Goal: Transaction & Acquisition: Register for event/course

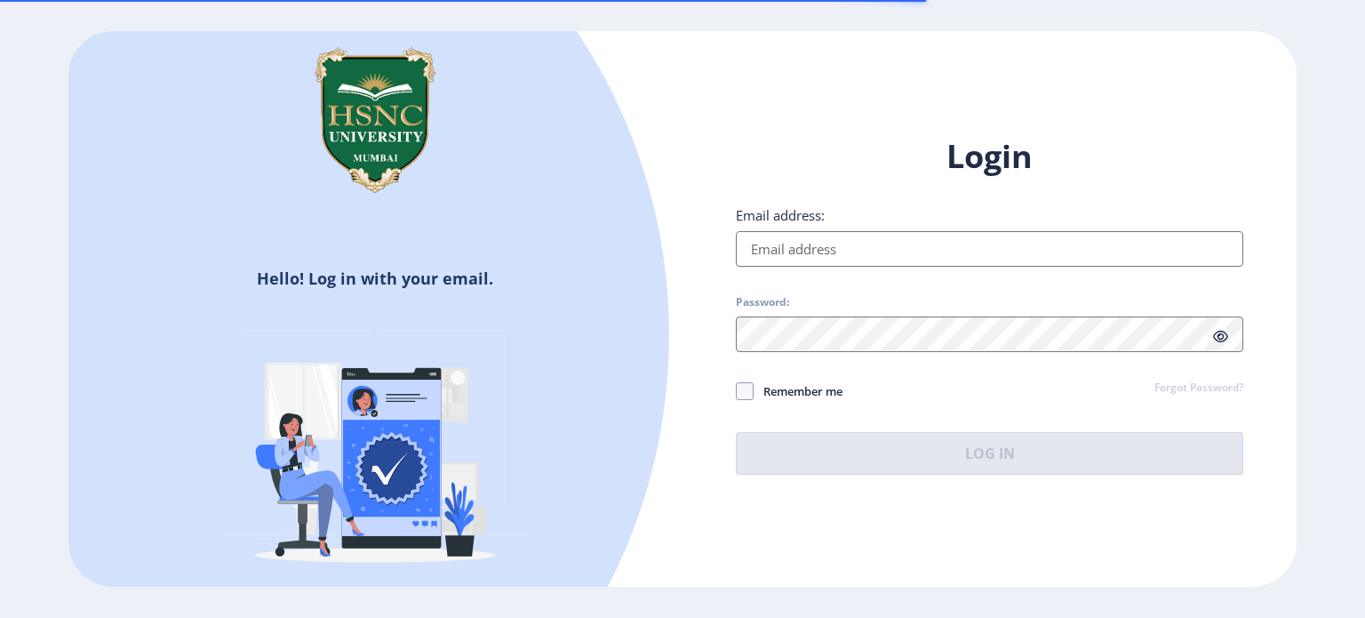
click at [810, 249] on input "Email address:" at bounding box center [989, 249] width 507 height 36
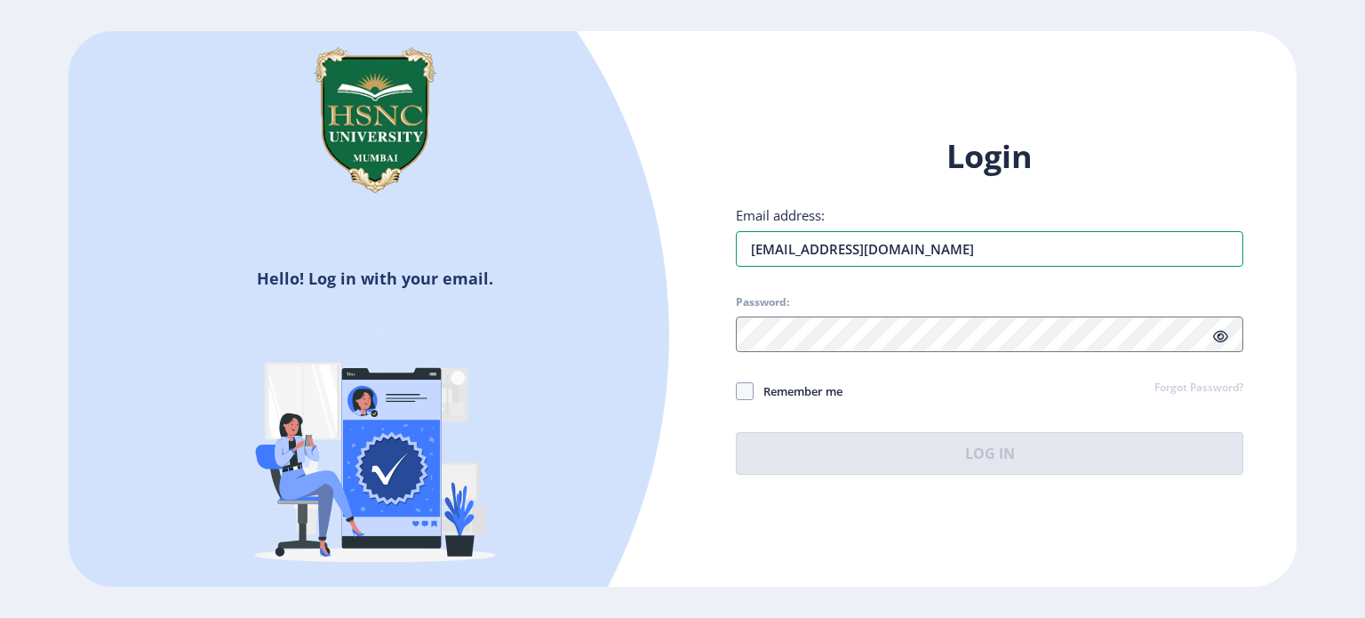
type input "[EMAIL_ADDRESS][DOMAIN_NAME]"
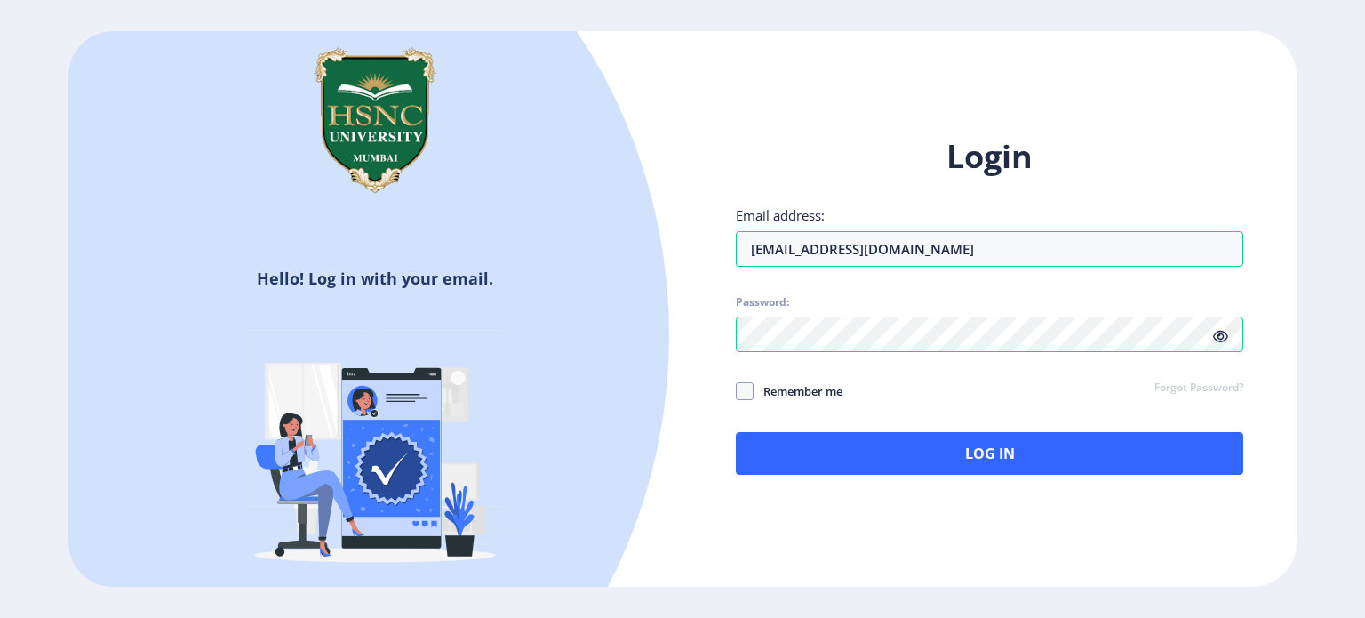
click at [1216, 339] on icon at bounding box center [1220, 336] width 15 height 13
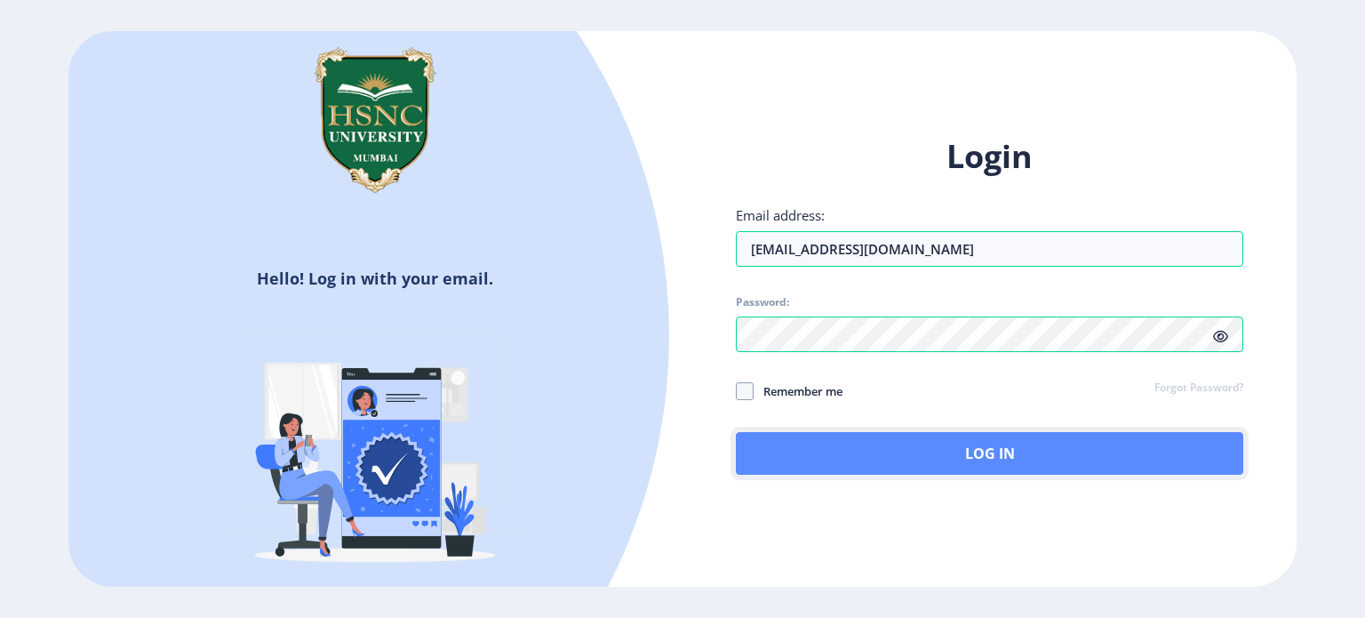
click at [842, 443] on button "Log In" at bounding box center [989, 453] width 507 height 43
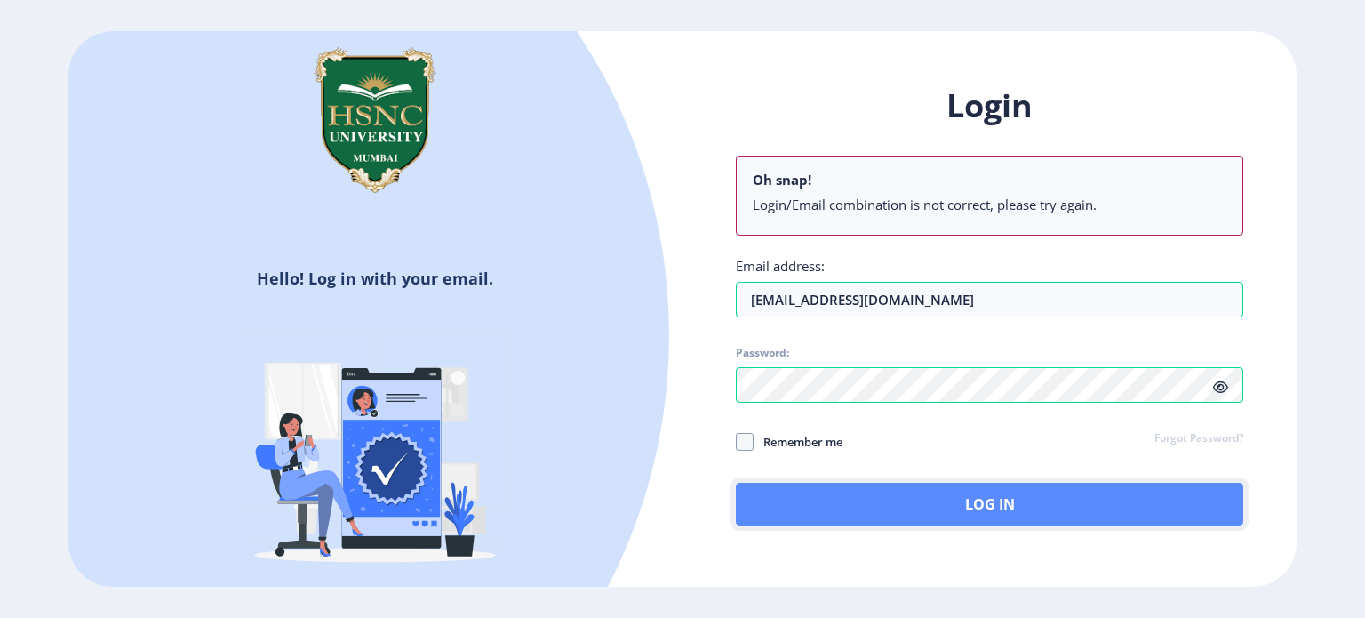
click at [932, 497] on button "Log In" at bounding box center [989, 503] width 507 height 43
click at [885, 513] on button "Log In" at bounding box center [989, 503] width 507 height 43
click at [896, 511] on button "Log In" at bounding box center [989, 503] width 507 height 43
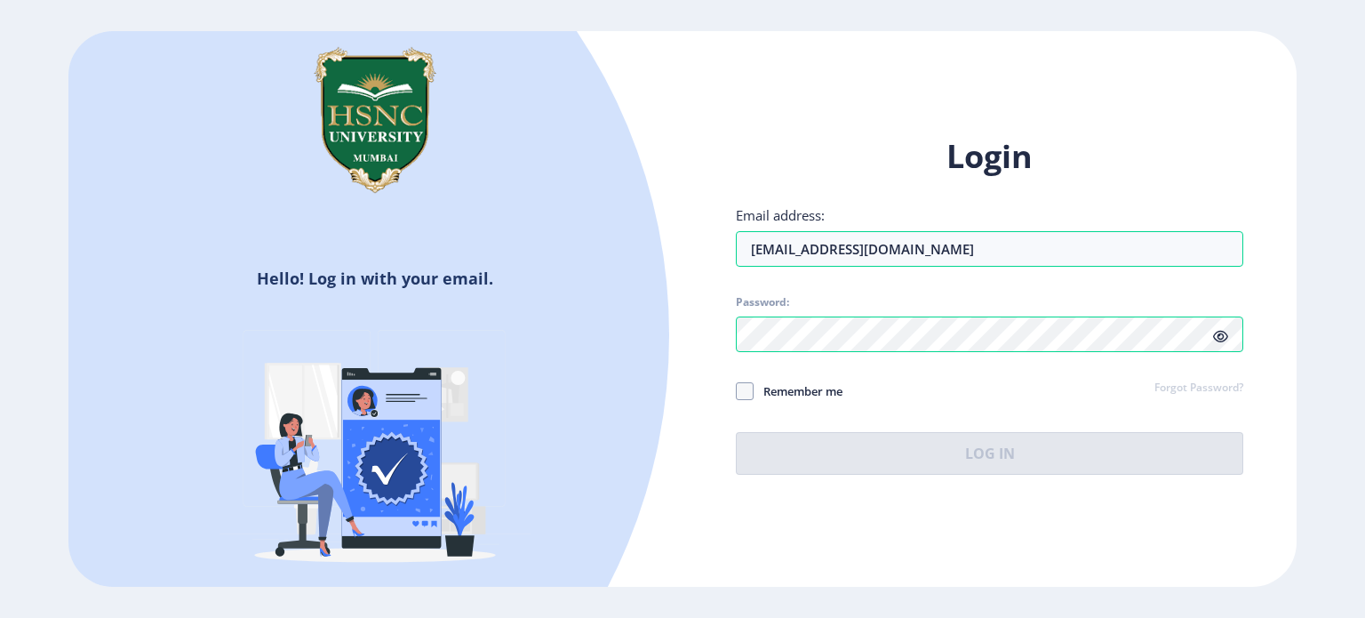
click at [428, 305] on img at bounding box center [374, 451] width 311 height 311
click at [828, 275] on div "Login Email address: [EMAIL_ADDRESS][DOMAIN_NAME] Password: Remember me Forgot …" at bounding box center [989, 304] width 507 height 339
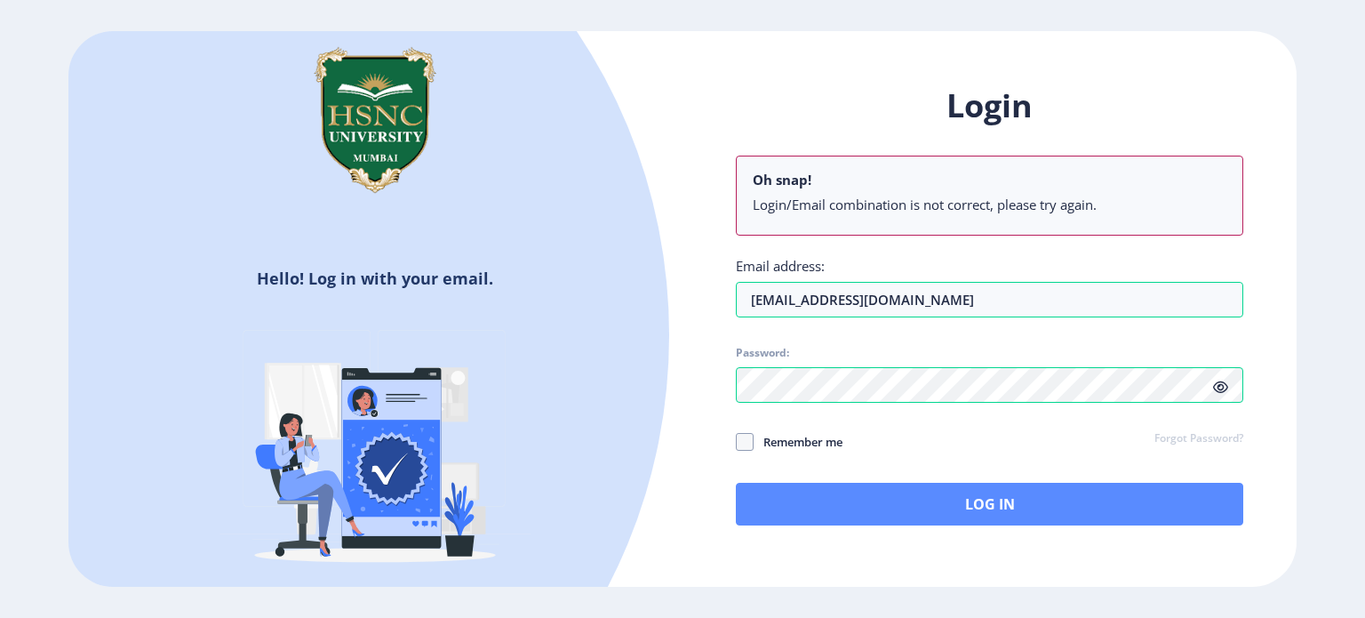
click at [1011, 455] on div "Login Oh snap! Login/Email combination is not correct, please try again. Email …" at bounding box center [989, 304] width 507 height 441
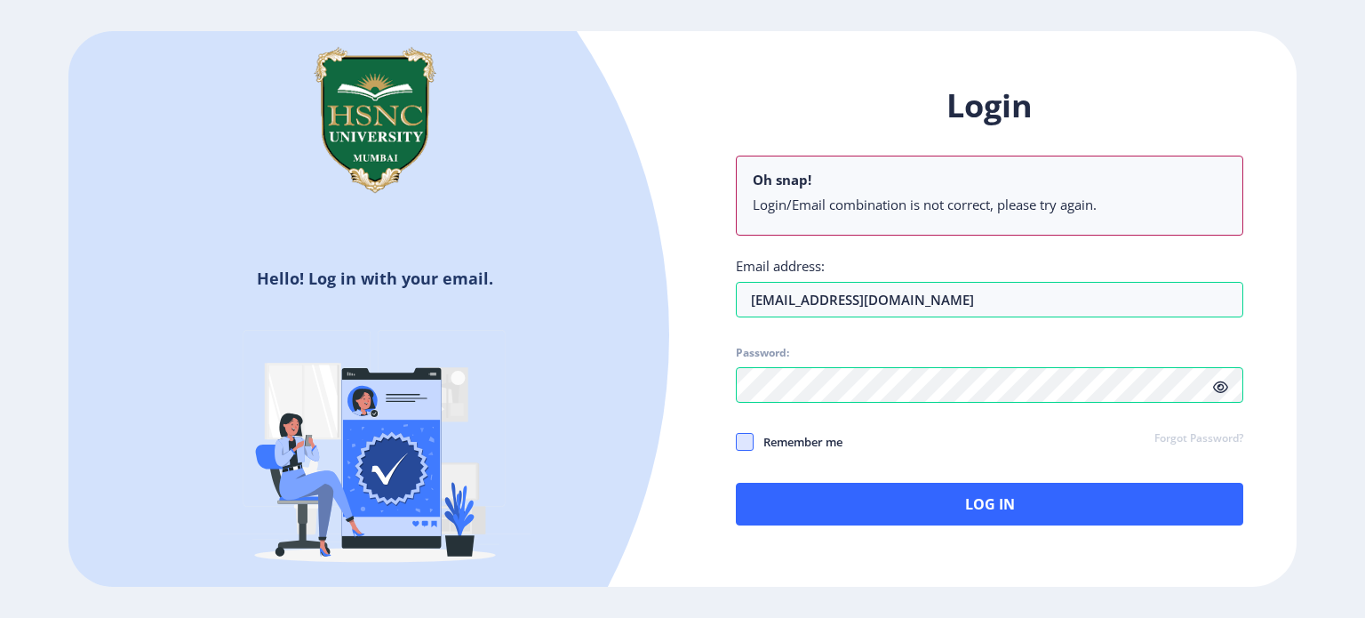
click at [743, 446] on span at bounding box center [745, 442] width 18 height 18
click at [737, 442] on input "Remember me" at bounding box center [736, 441] width 1 height 1
click at [743, 444] on icon at bounding box center [744, 442] width 8 height 18
click at [737, 442] on input "Remember me" at bounding box center [736, 441] width 1 height 1
checkbox input "false"
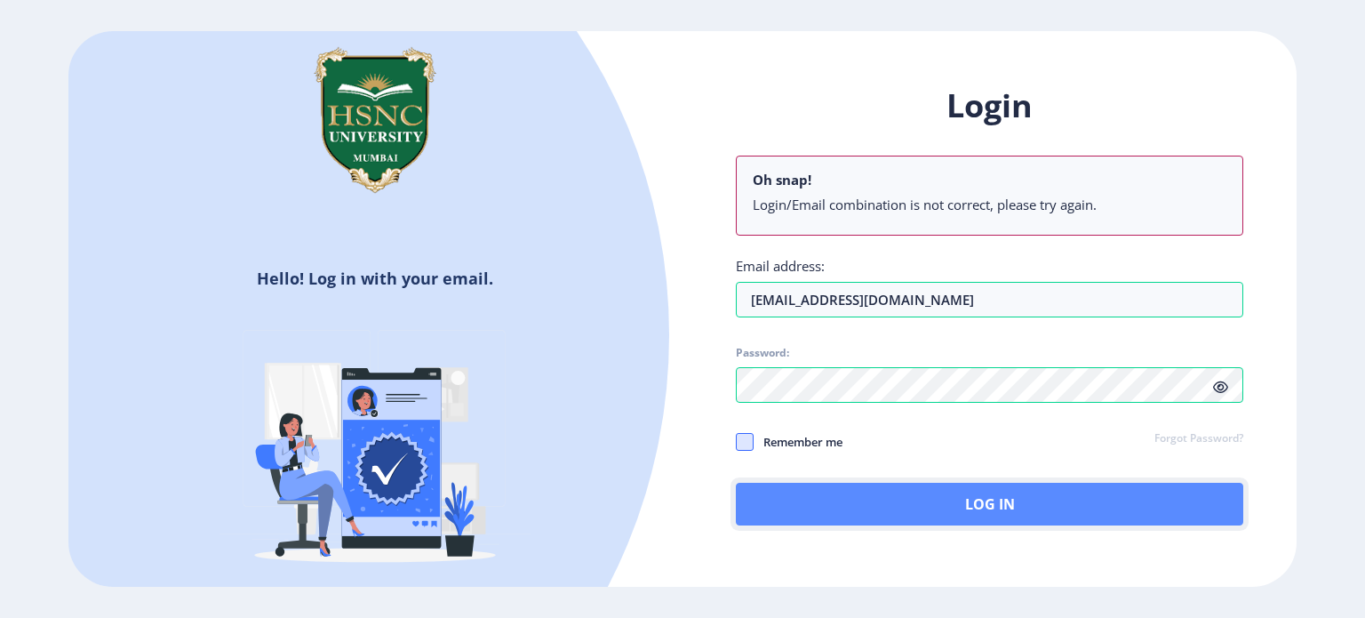
click at [971, 515] on button "Log In" at bounding box center [989, 503] width 507 height 43
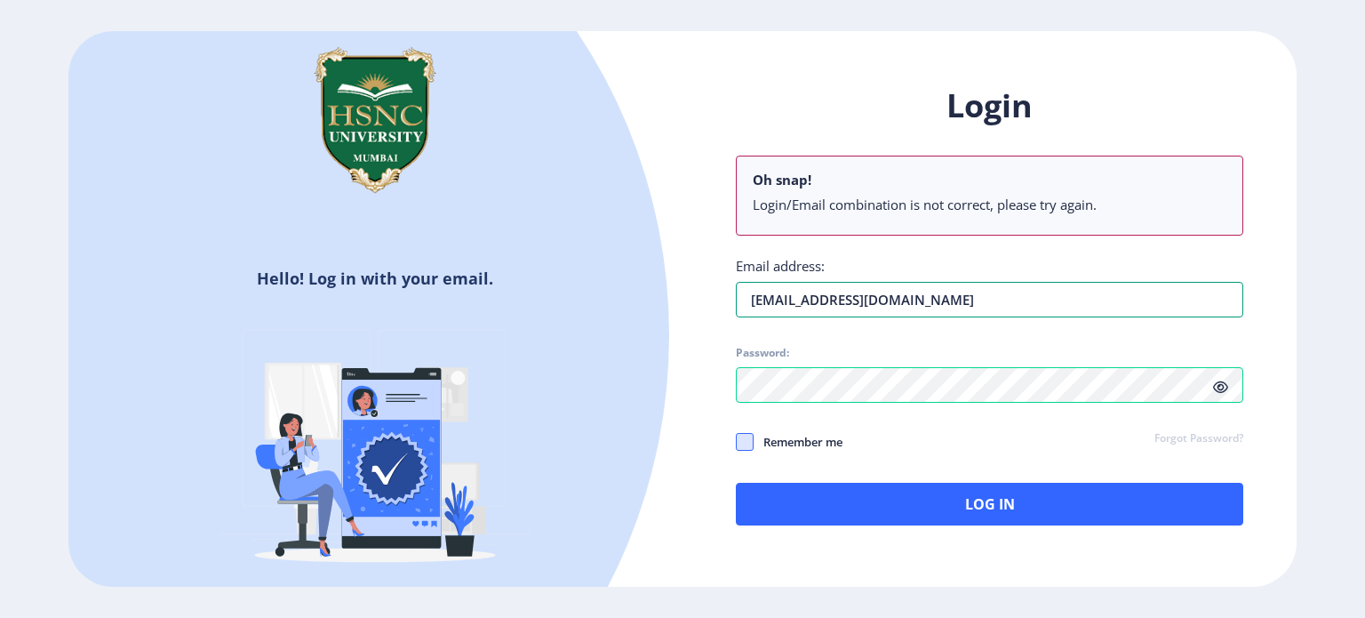
click at [756, 246] on div "Login Oh snap! Login/Email combination is not correct, please try again. Email …" at bounding box center [989, 304] width 507 height 441
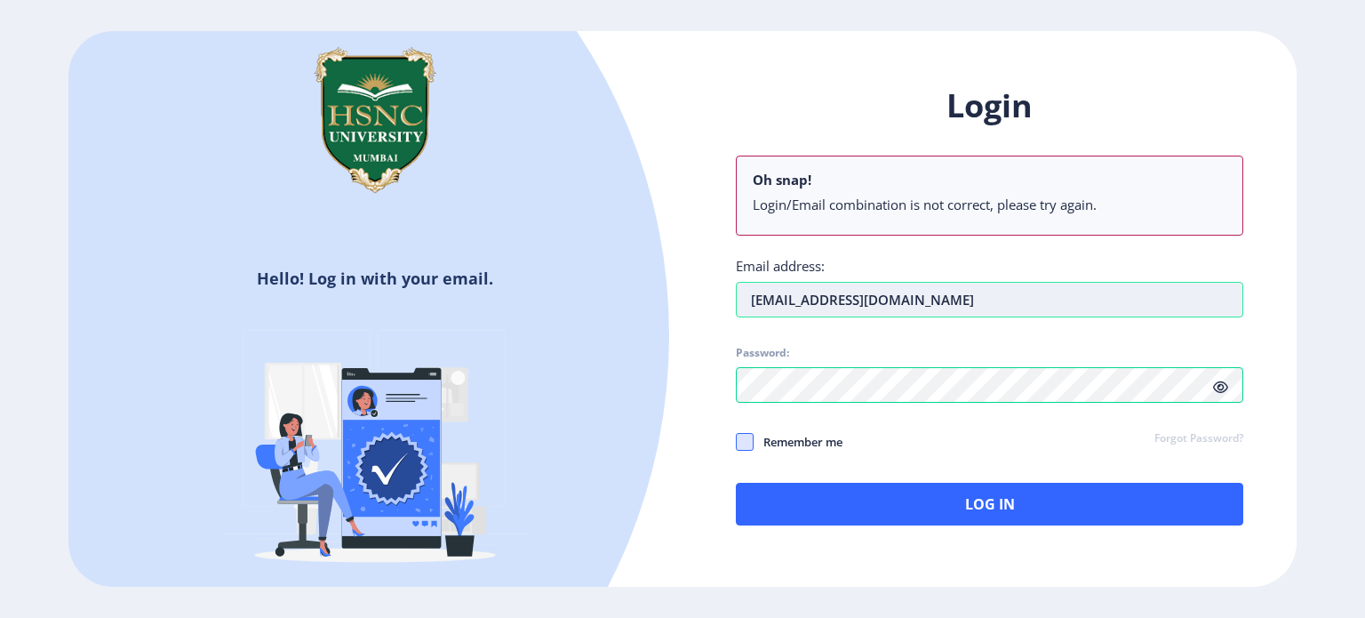
click at [761, 300] on input "[EMAIL_ADDRESS][DOMAIN_NAME]" at bounding box center [989, 300] width 507 height 36
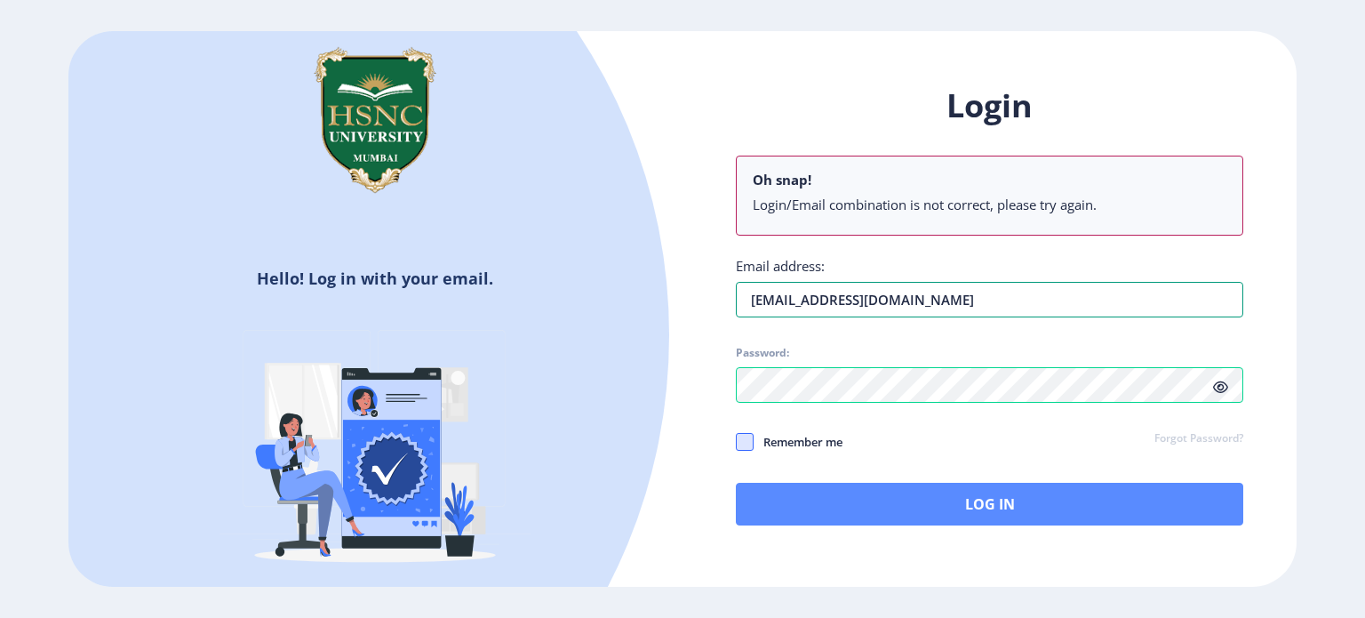
type input "[EMAIL_ADDRESS][DOMAIN_NAME]"
click at [933, 497] on button "Log In" at bounding box center [989, 503] width 507 height 43
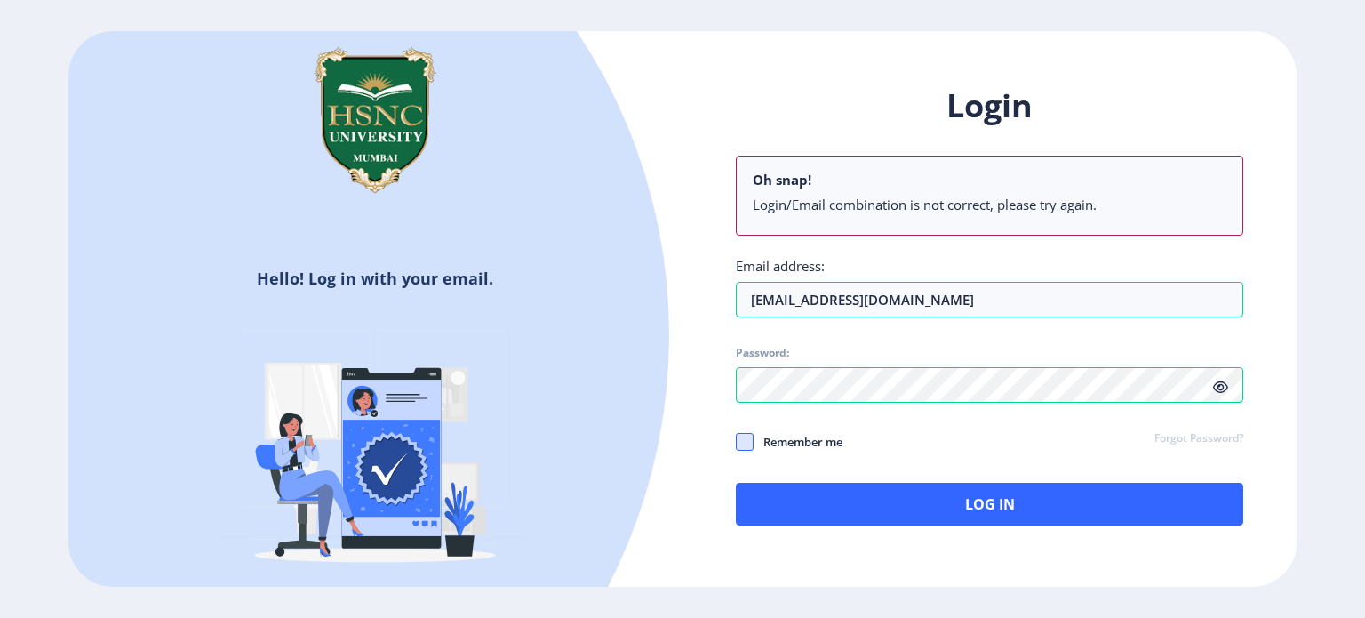
click at [1166, 388] on div "Login Oh snap! Login/Email combination is not correct, please try again. Email …" at bounding box center [989, 304] width 507 height 441
click at [1160, 440] on link "Forgot Password?" at bounding box center [1198, 439] width 89 height 16
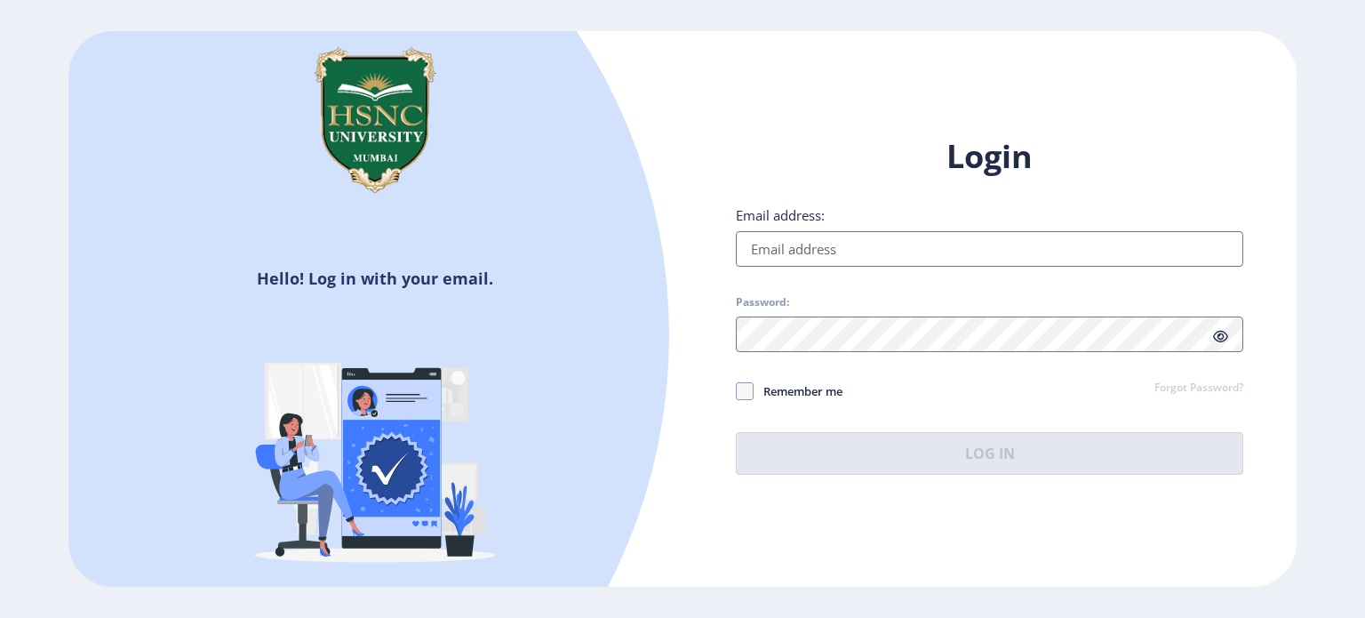
click at [931, 247] on input "Email address:" at bounding box center [989, 249] width 507 height 36
type input "[EMAIL_ADDRESS][DOMAIN_NAME]"
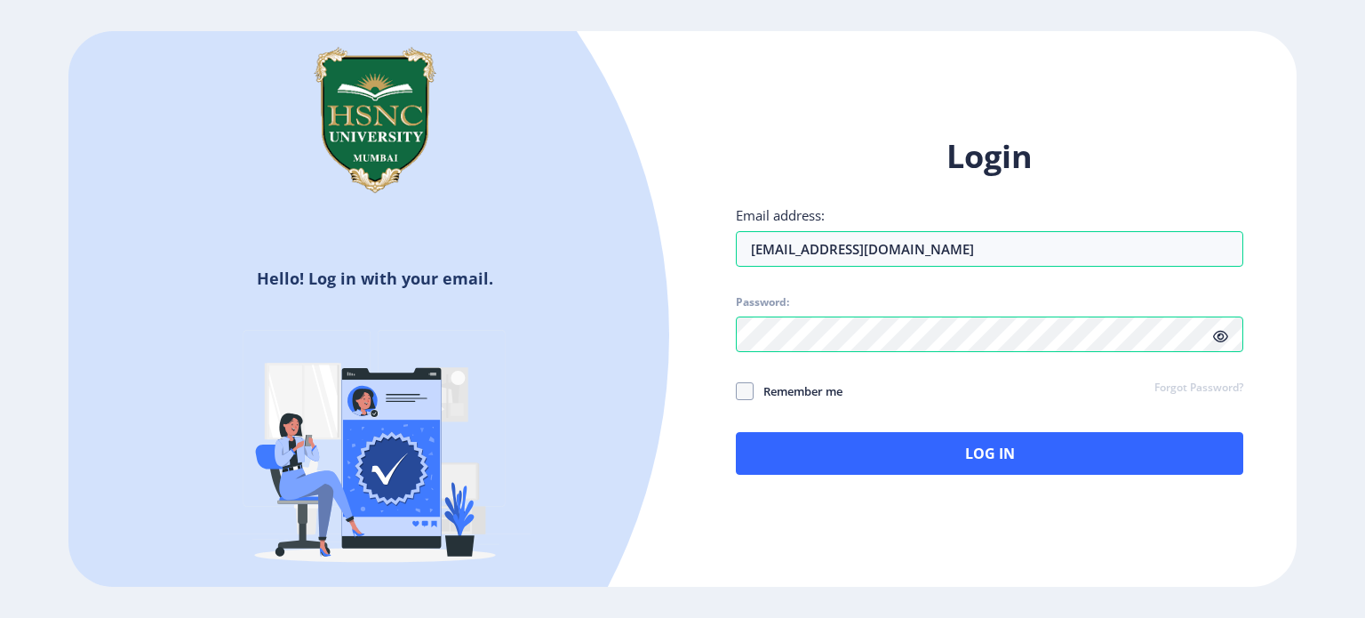
click at [1221, 332] on icon at bounding box center [1220, 336] width 15 height 13
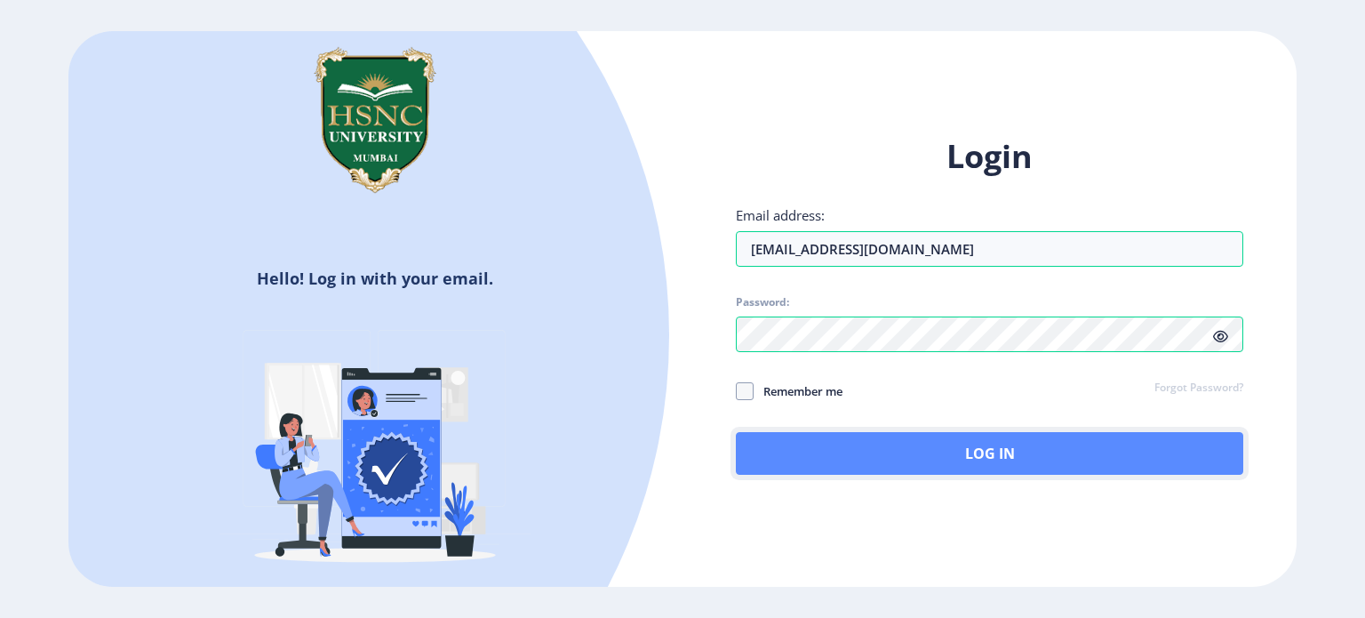
click at [920, 466] on button "Log In" at bounding box center [989, 453] width 507 height 43
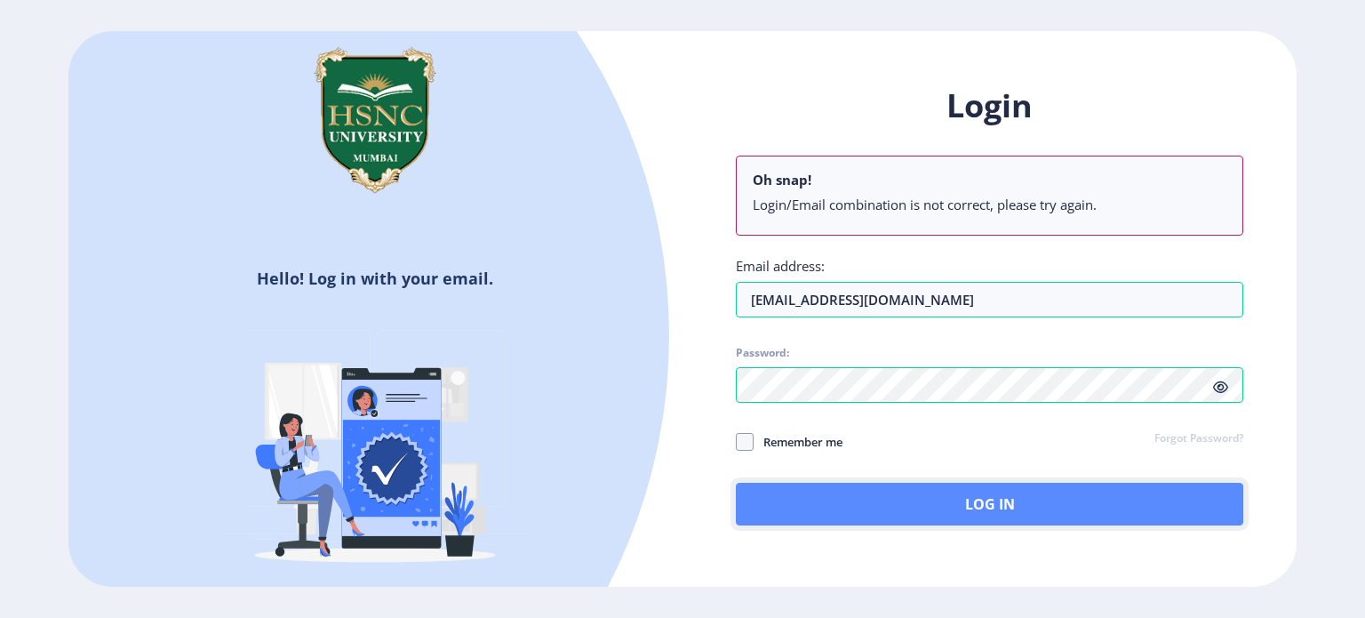
click at [893, 483] on button "Log In" at bounding box center [989, 503] width 507 height 43
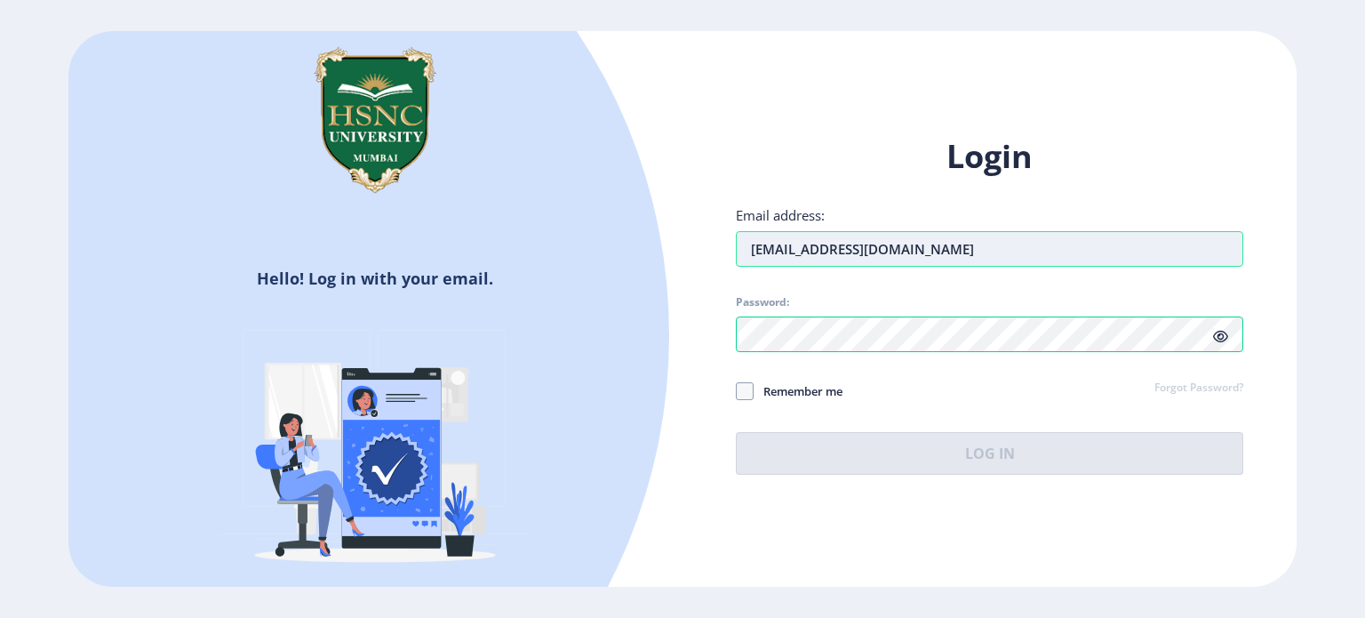
click at [983, 240] on input "[EMAIL_ADDRESS][DOMAIN_NAME]" at bounding box center [989, 249] width 507 height 36
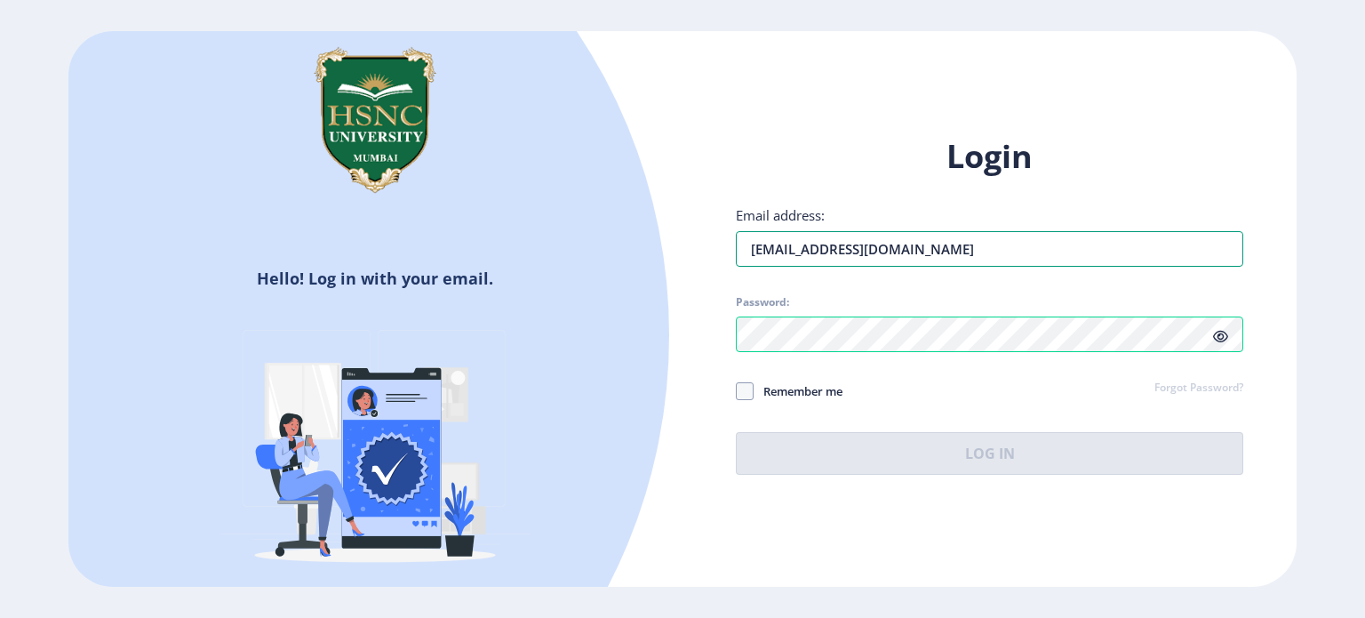
drag, startPoint x: 973, startPoint y: 251, endPoint x: 202, endPoint y: 348, distance: 777.4
click at [202, 348] on div "Hello! Log in with your email. Don't have an account? Register Login Email addr…" at bounding box center [682, 309] width 1228 height 556
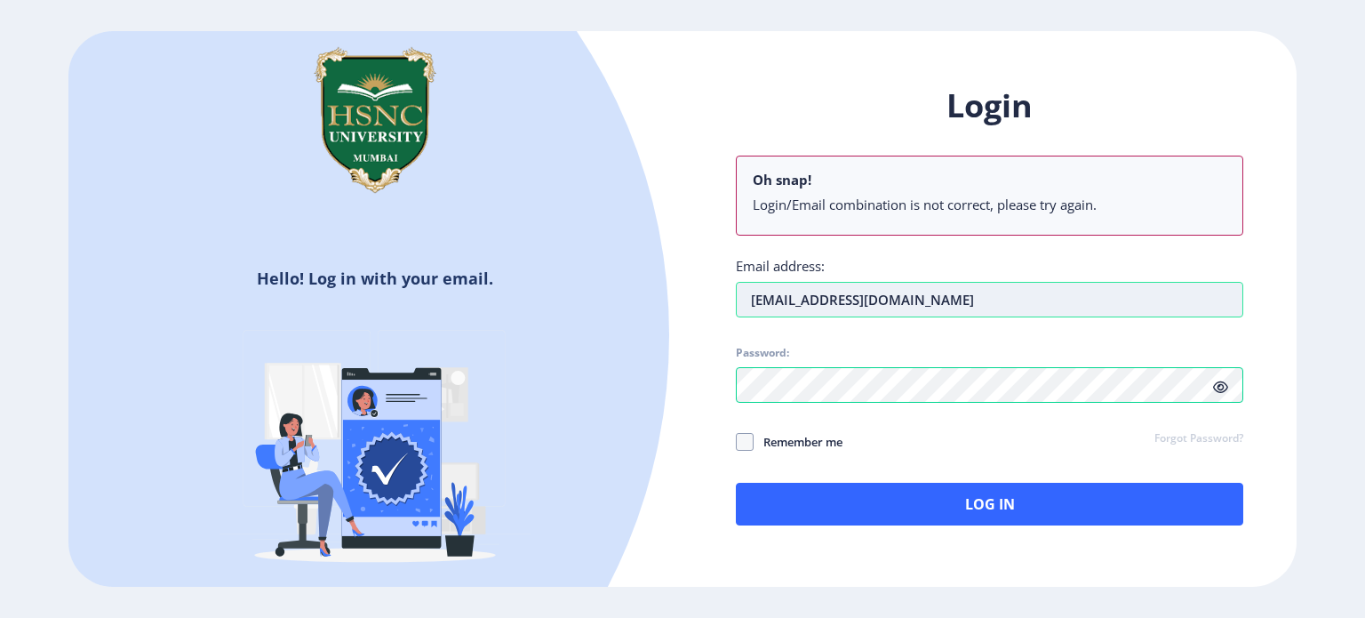
click at [761, 295] on input "[EMAIL_ADDRESS][DOMAIN_NAME]" at bounding box center [989, 300] width 507 height 36
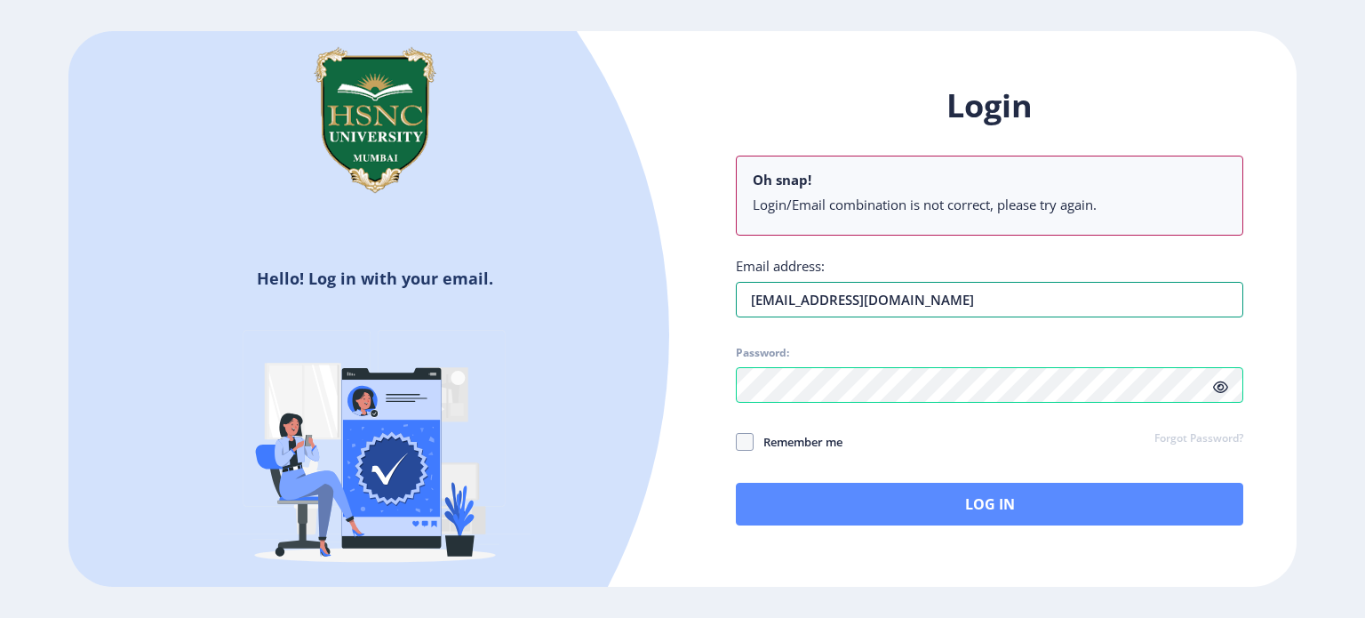
type input "[EMAIL_ADDRESS][DOMAIN_NAME]"
click at [1006, 492] on button "Log In" at bounding box center [989, 503] width 507 height 43
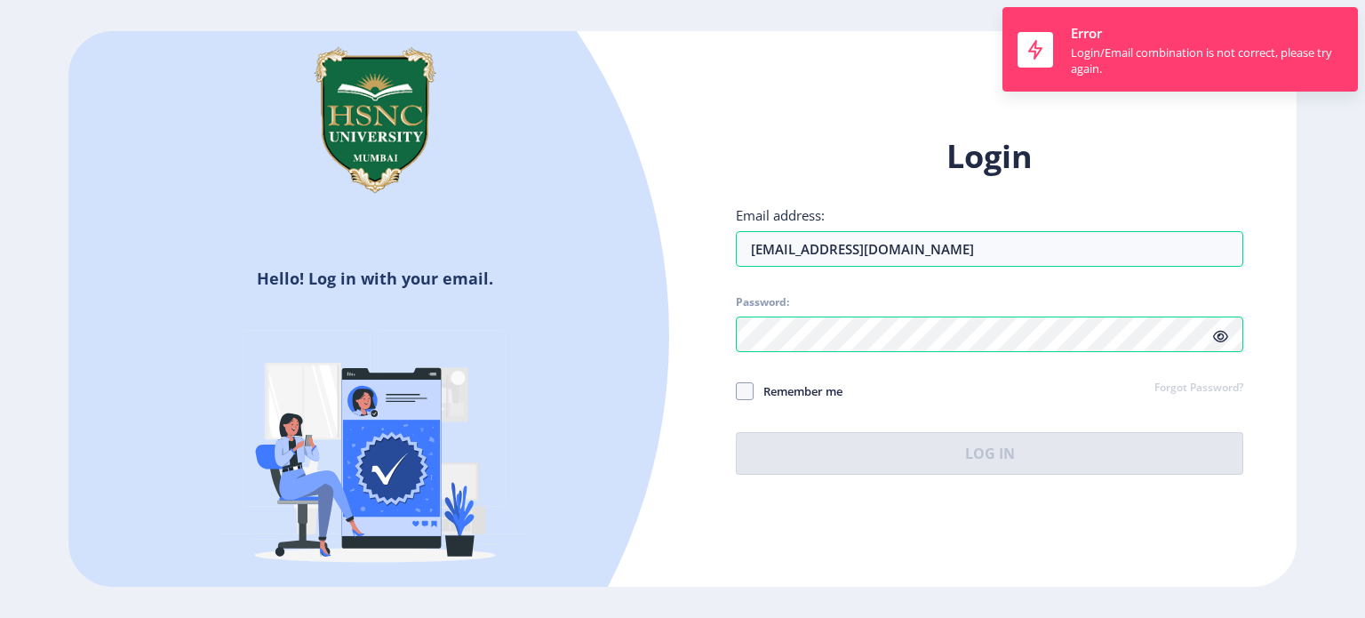
click at [1191, 384] on link "Forgot Password?" at bounding box center [1198, 388] width 89 height 16
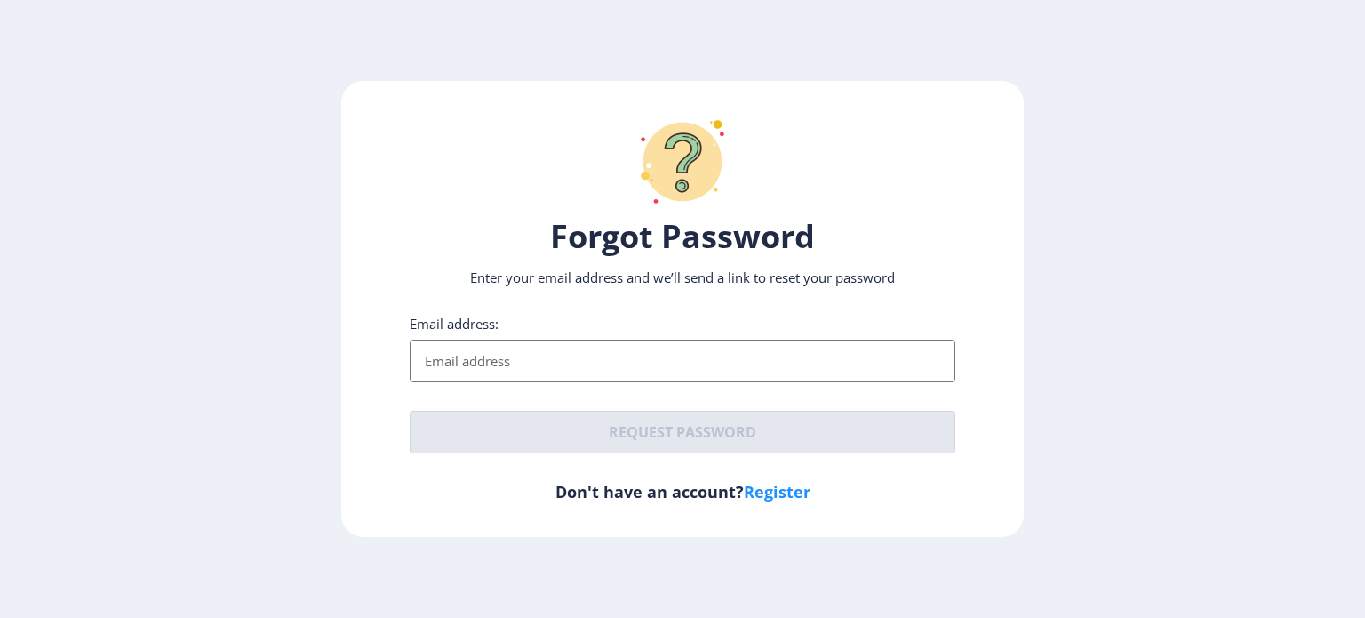
click at [504, 360] on input "Email address:" at bounding box center [683, 360] width 546 height 43
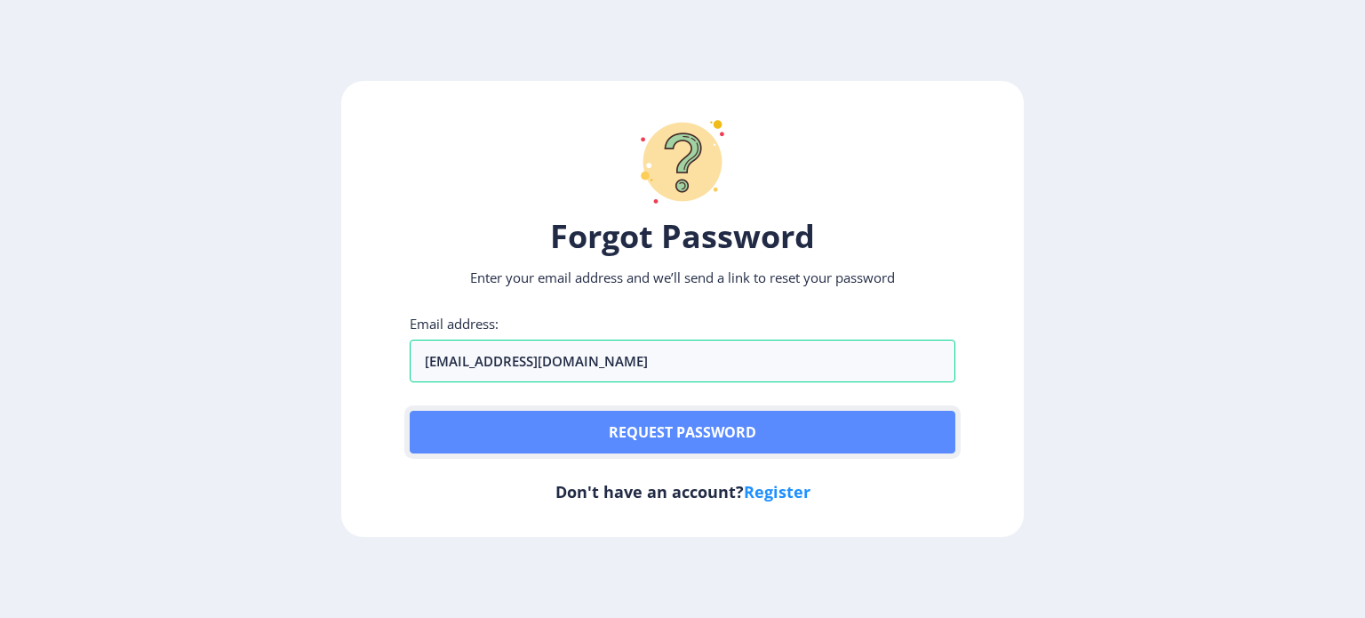
click at [689, 435] on button "Request password" at bounding box center [683, 432] width 546 height 43
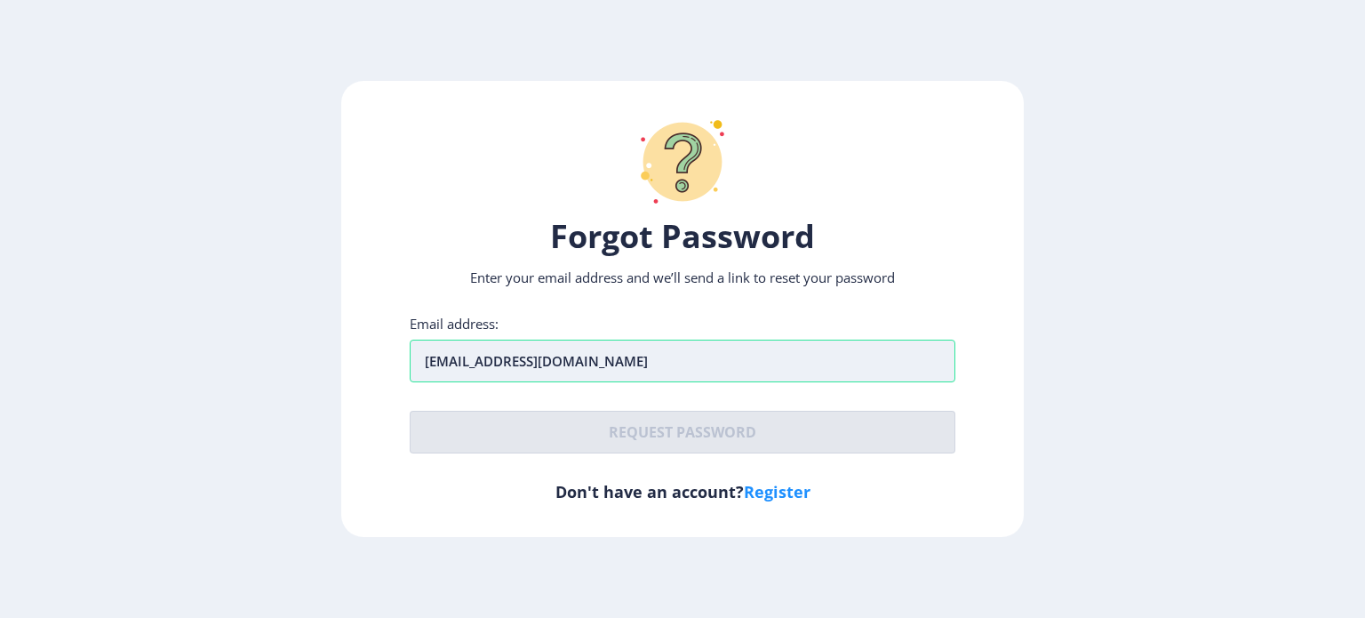
click at [428, 369] on input "[EMAIL_ADDRESS][DOMAIN_NAME]" at bounding box center [683, 360] width 546 height 43
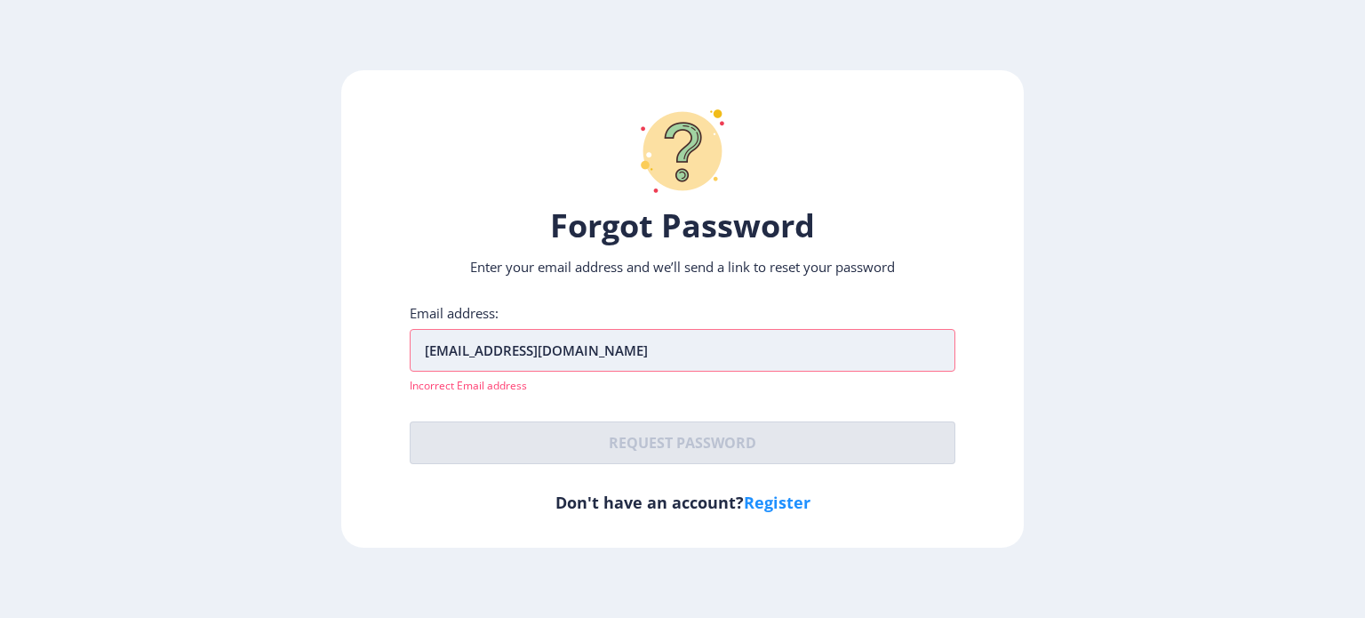
click at [428, 350] on input "[EMAIL_ADDRESS][DOMAIN_NAME]" at bounding box center [683, 350] width 546 height 43
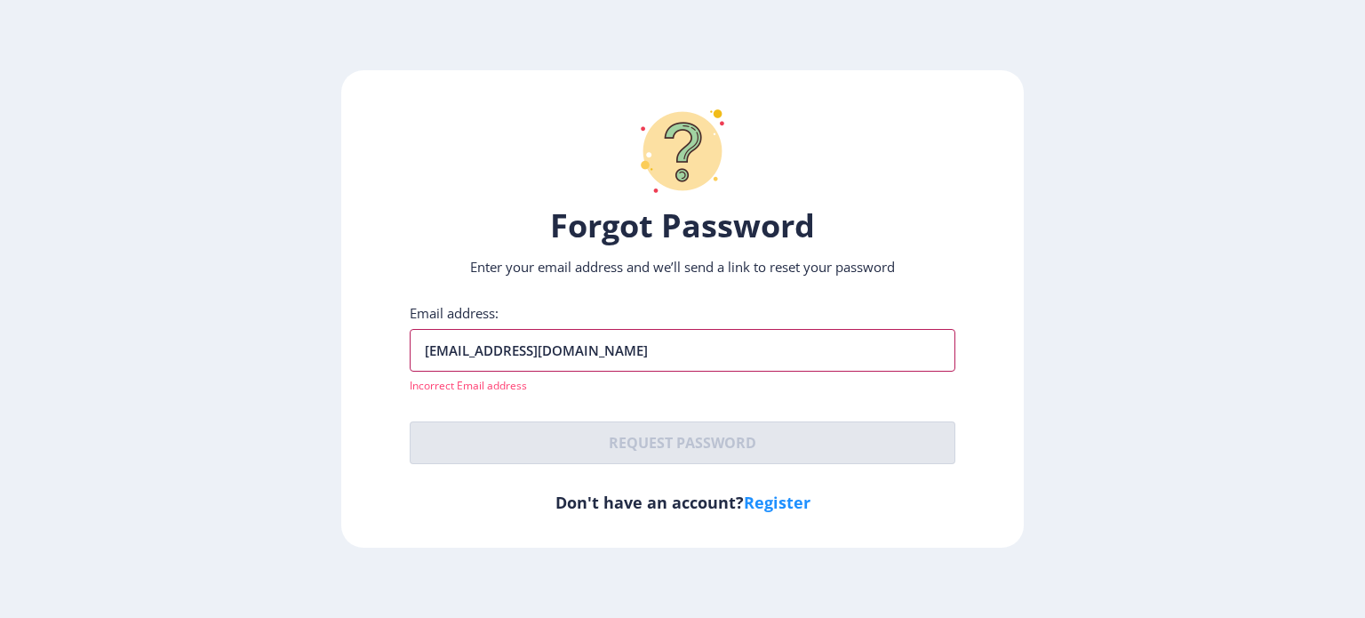
type input "[EMAIL_ADDRESS][DOMAIN_NAME]"
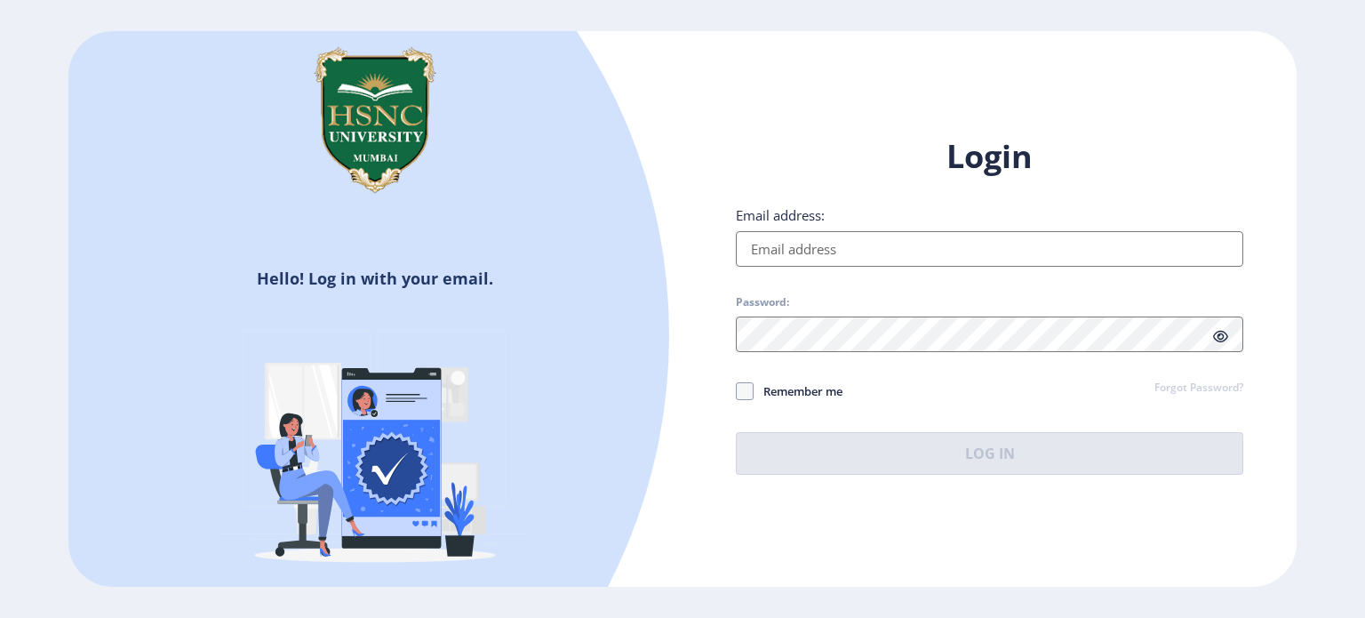
click at [775, 241] on input "Email address:" at bounding box center [989, 249] width 507 height 36
click at [778, 243] on input "Email address:" at bounding box center [989, 249] width 507 height 36
drag, startPoint x: 757, startPoint y: 251, endPoint x: 700, endPoint y: 269, distance: 59.6
click at [700, 269] on div "Login Email address: Password: Remember me Forgot Password? Log In Don't have a…" at bounding box center [989, 318] width 614 height 421
click at [778, 244] on input "Email address:" at bounding box center [989, 249] width 507 height 36
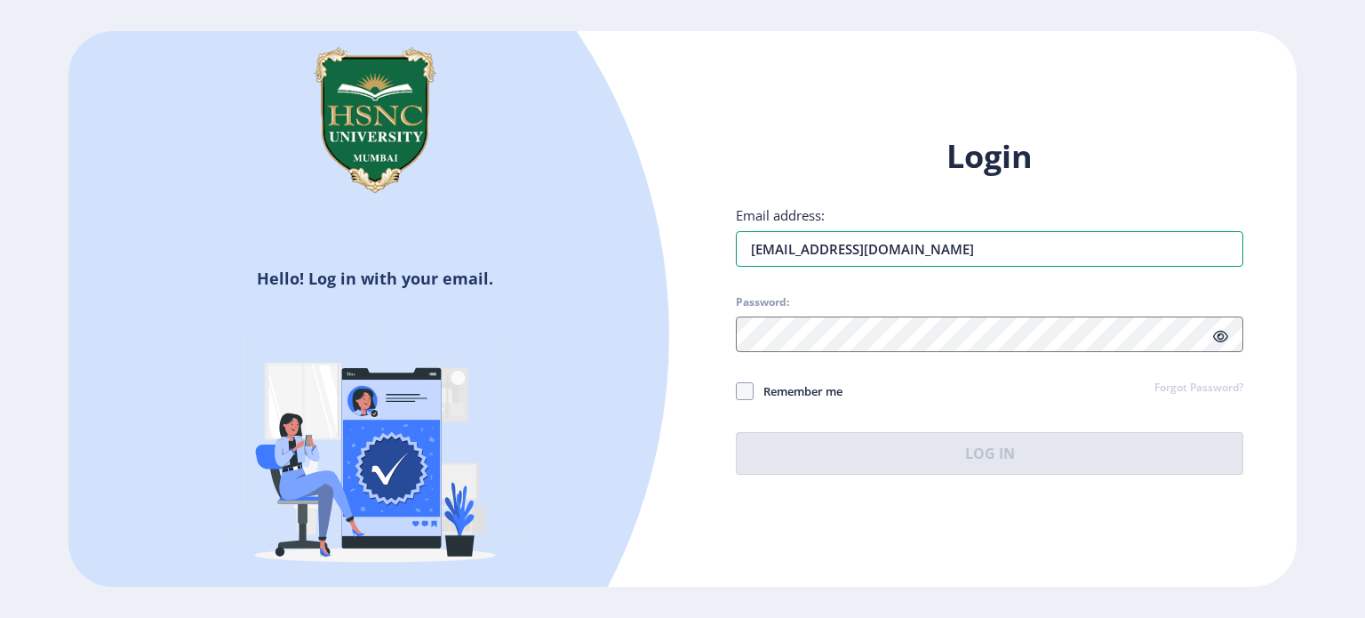
type input "[EMAIL_ADDRESS][DOMAIN_NAME]"
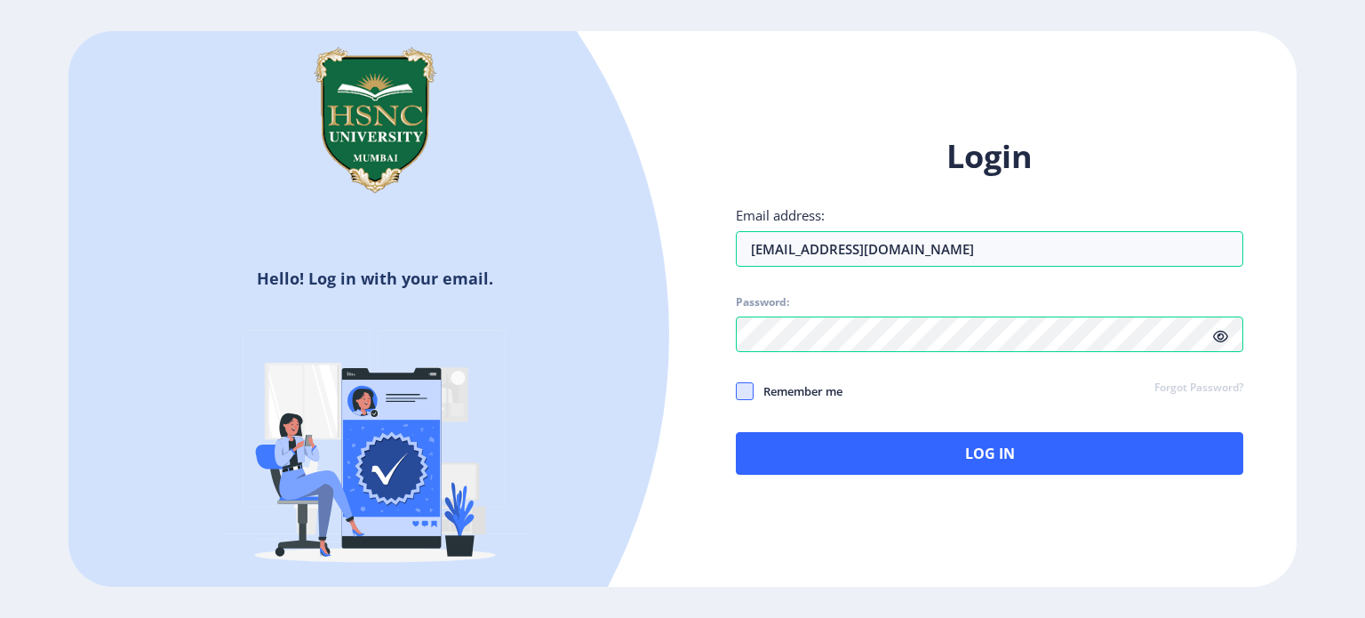
click at [744, 399] on span at bounding box center [745, 391] width 18 height 18
click at [737, 391] on input "Remember me" at bounding box center [736, 390] width 1 height 1
click at [738, 390] on span at bounding box center [745, 391] width 18 height 18
click at [737, 390] on input "Remember me" at bounding box center [736, 390] width 1 height 1
checkbox input "false"
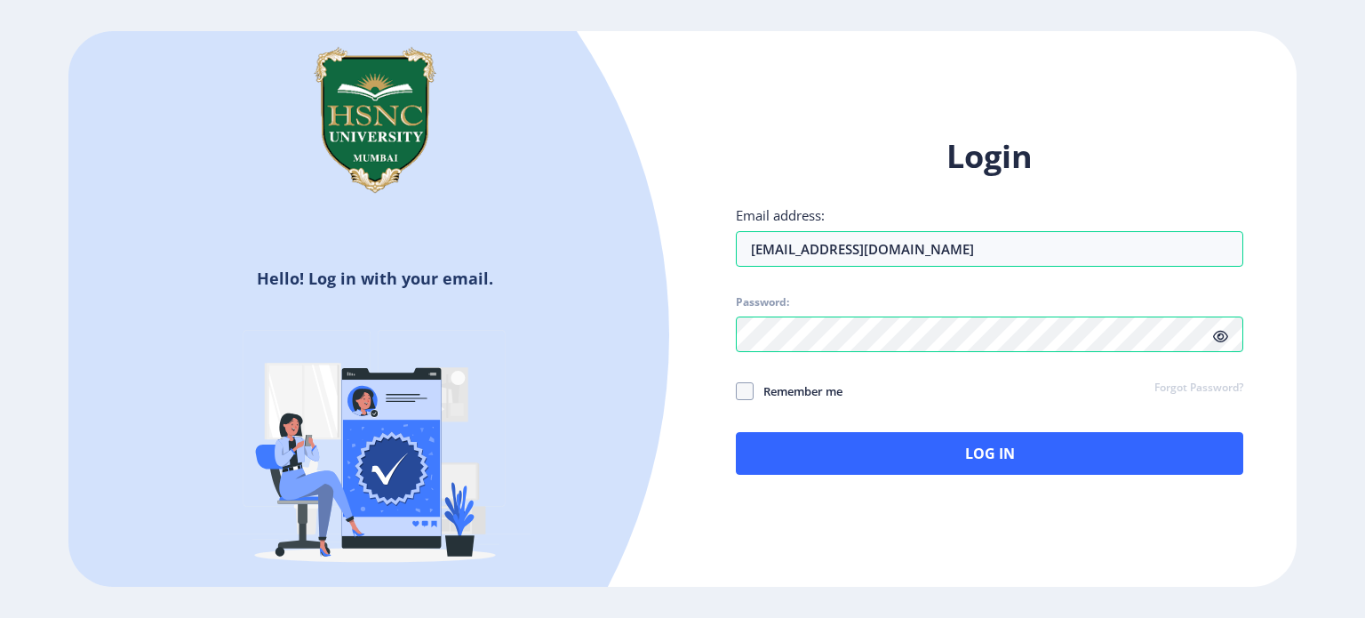
click at [1227, 341] on icon at bounding box center [1220, 336] width 15 height 13
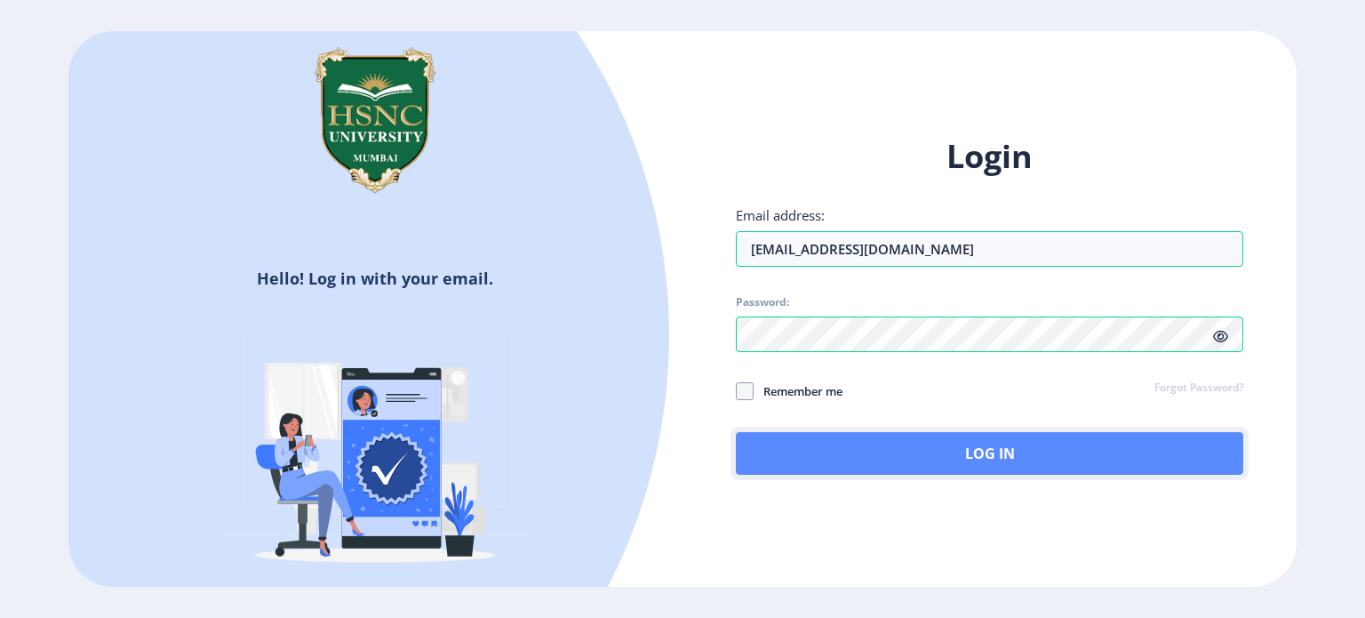
click at [927, 458] on button "Log In" at bounding box center [989, 453] width 507 height 43
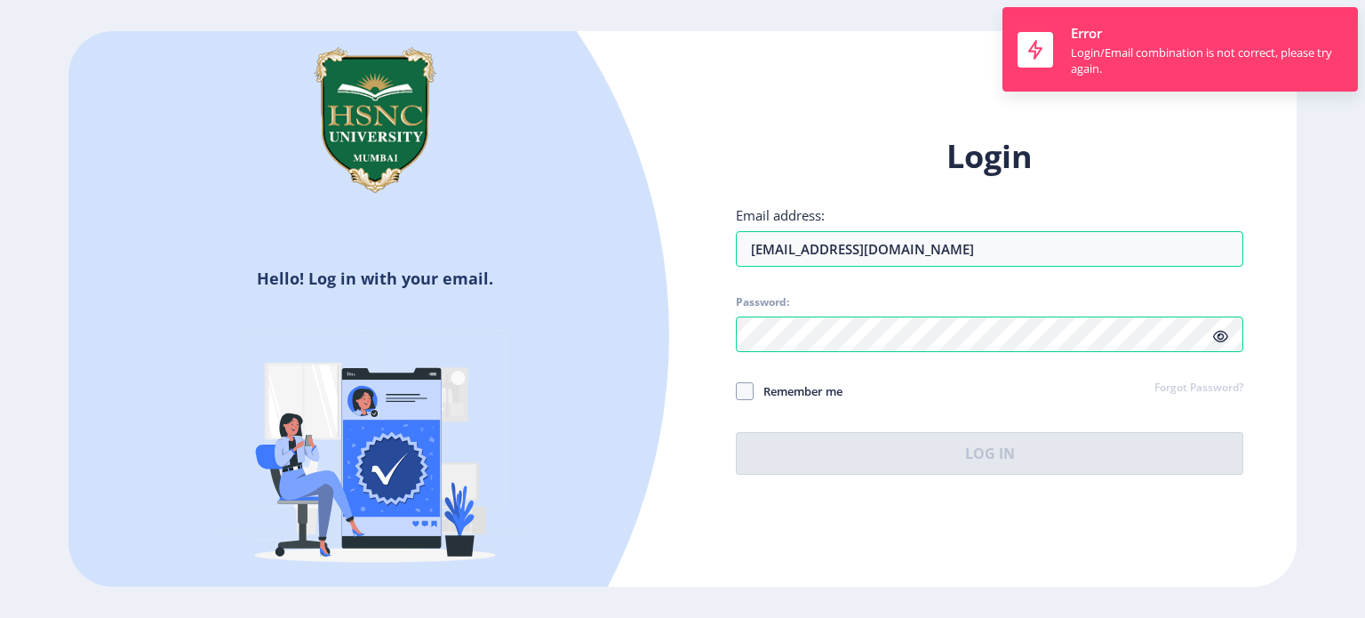
click at [1190, 385] on link "Forgot Password?" at bounding box center [1198, 388] width 89 height 16
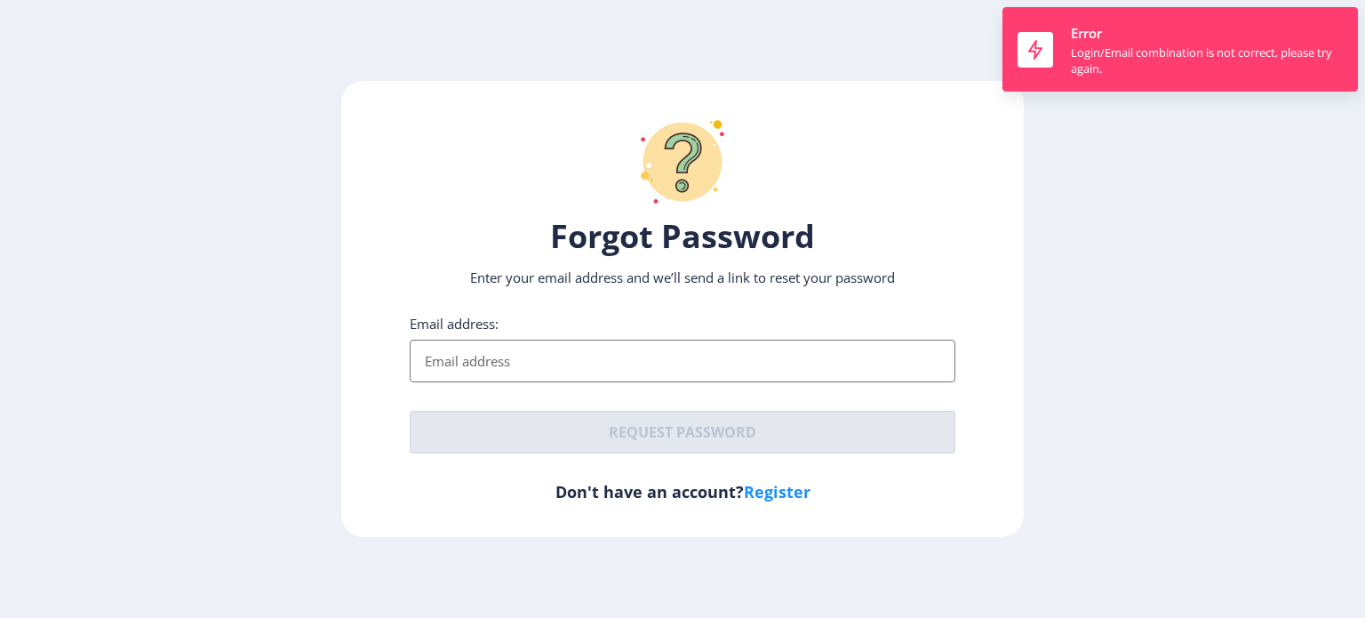
click at [515, 372] on input "Email address:" at bounding box center [683, 360] width 546 height 43
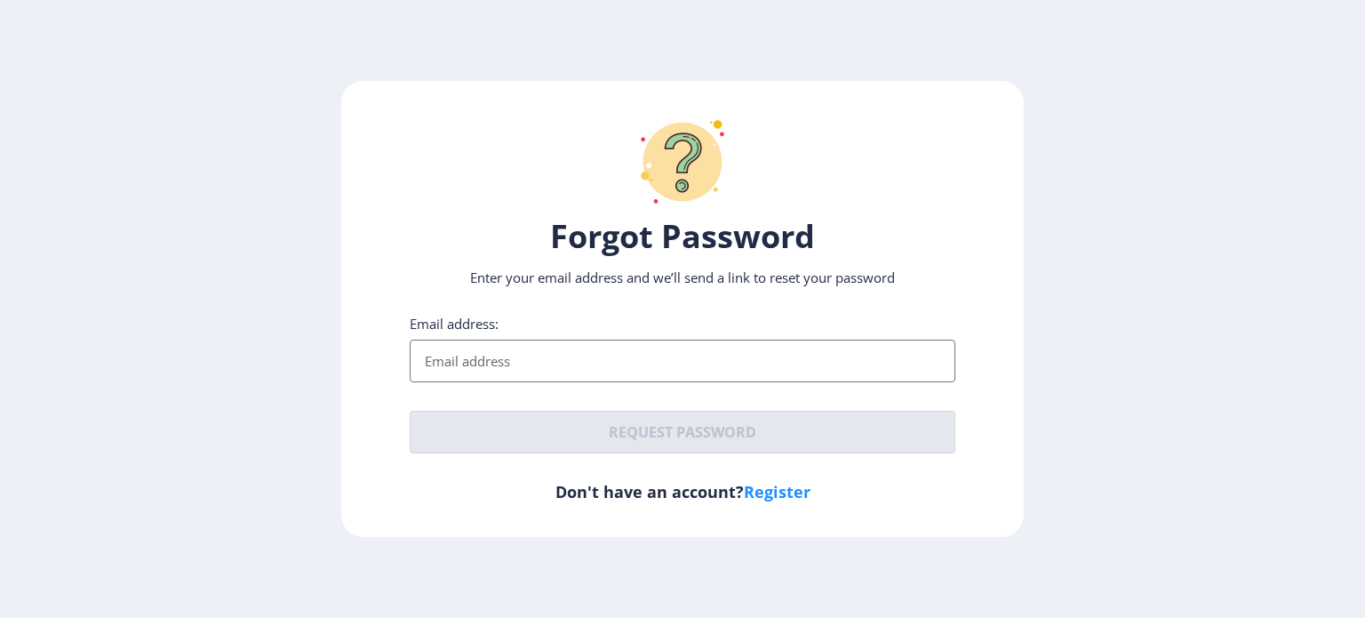
type input "[EMAIL_ADDRESS][DOMAIN_NAME]"
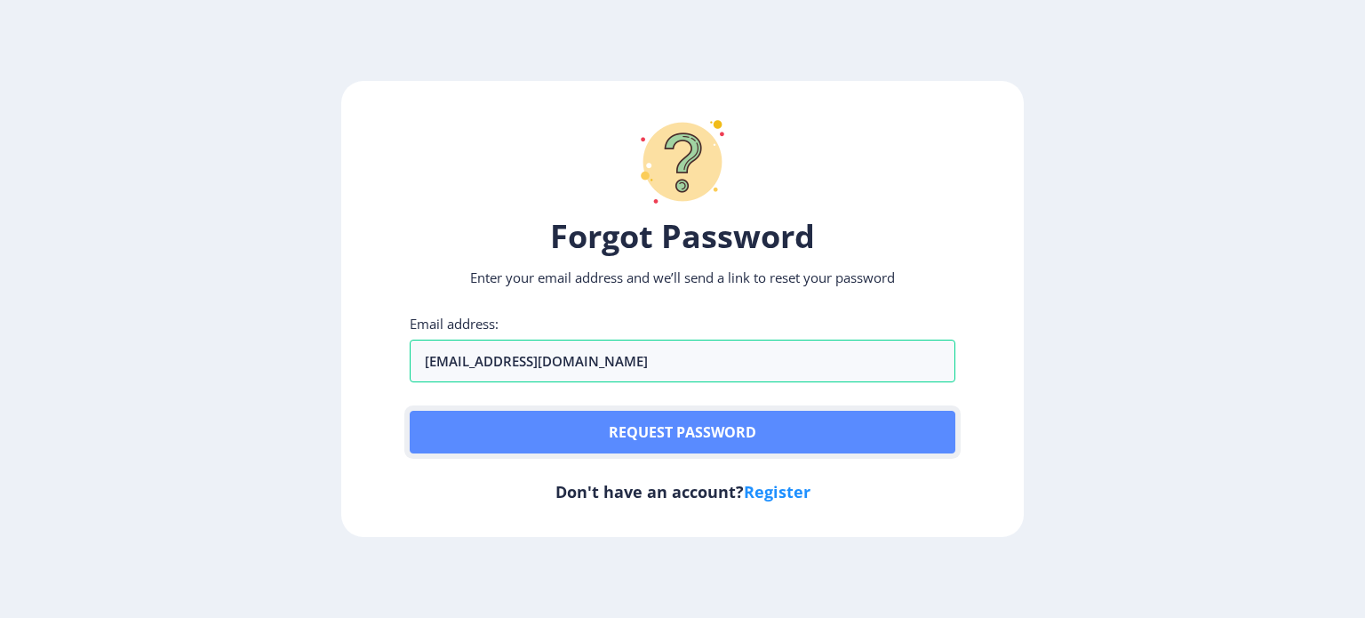
click at [635, 444] on button "Request password" at bounding box center [683, 432] width 546 height 43
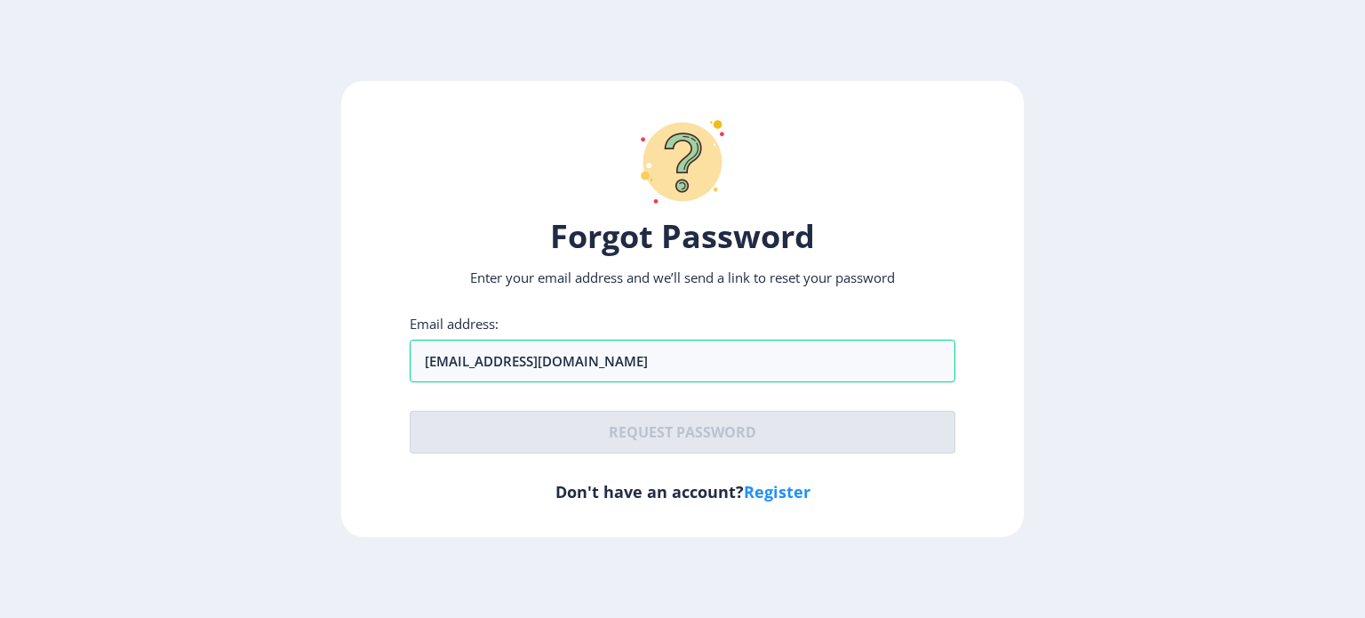
click at [767, 496] on link "Register" at bounding box center [777, 491] width 67 height 21
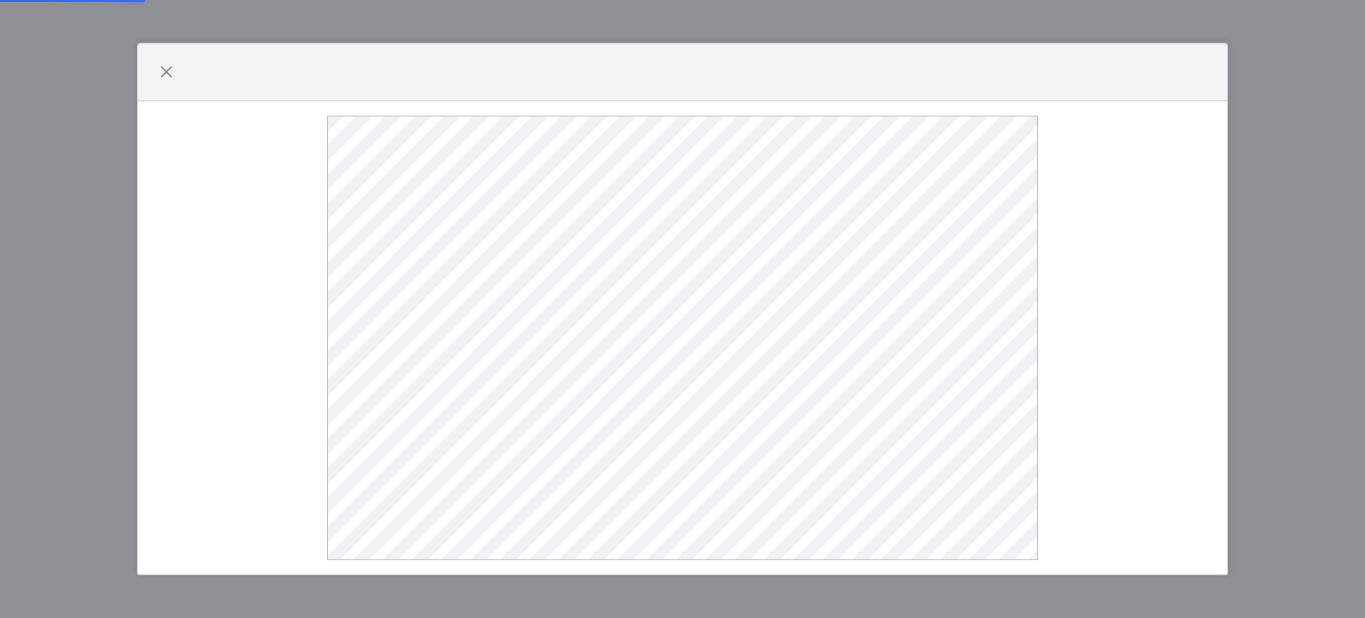
select select
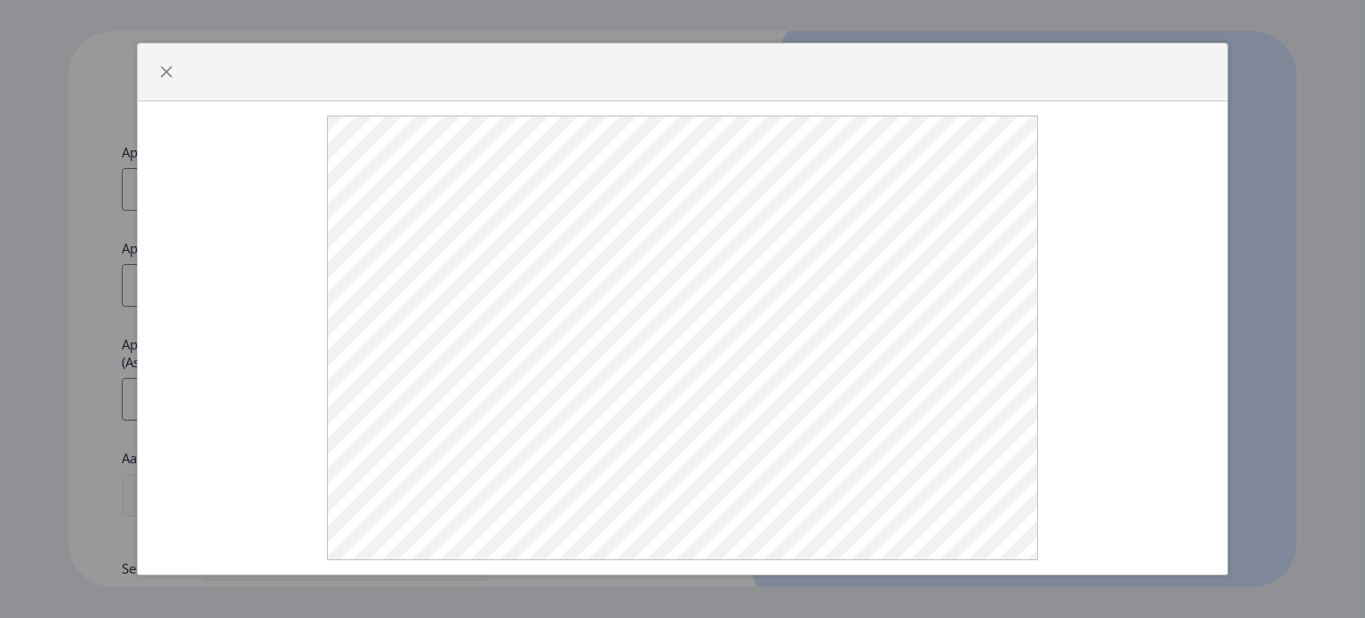
click at [1230, 106] on div at bounding box center [682, 309] width 1365 height 618
click at [169, 73] on span "button" at bounding box center [166, 72] width 14 height 14
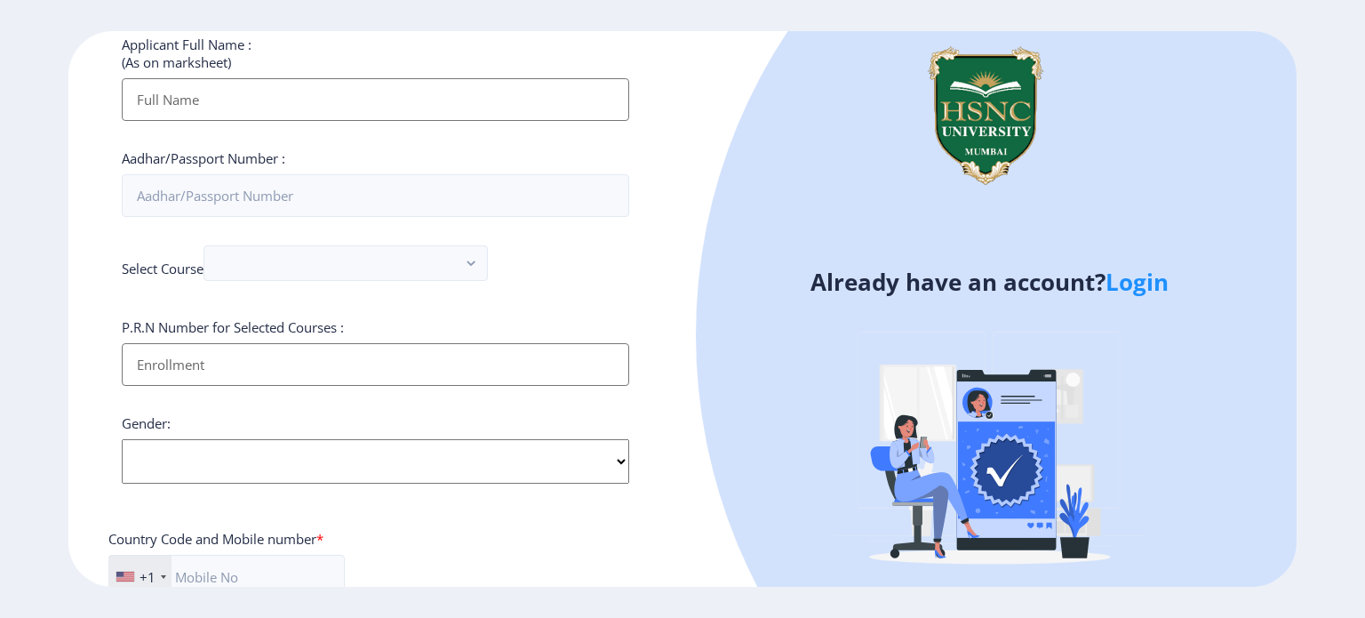
scroll to position [33, 0]
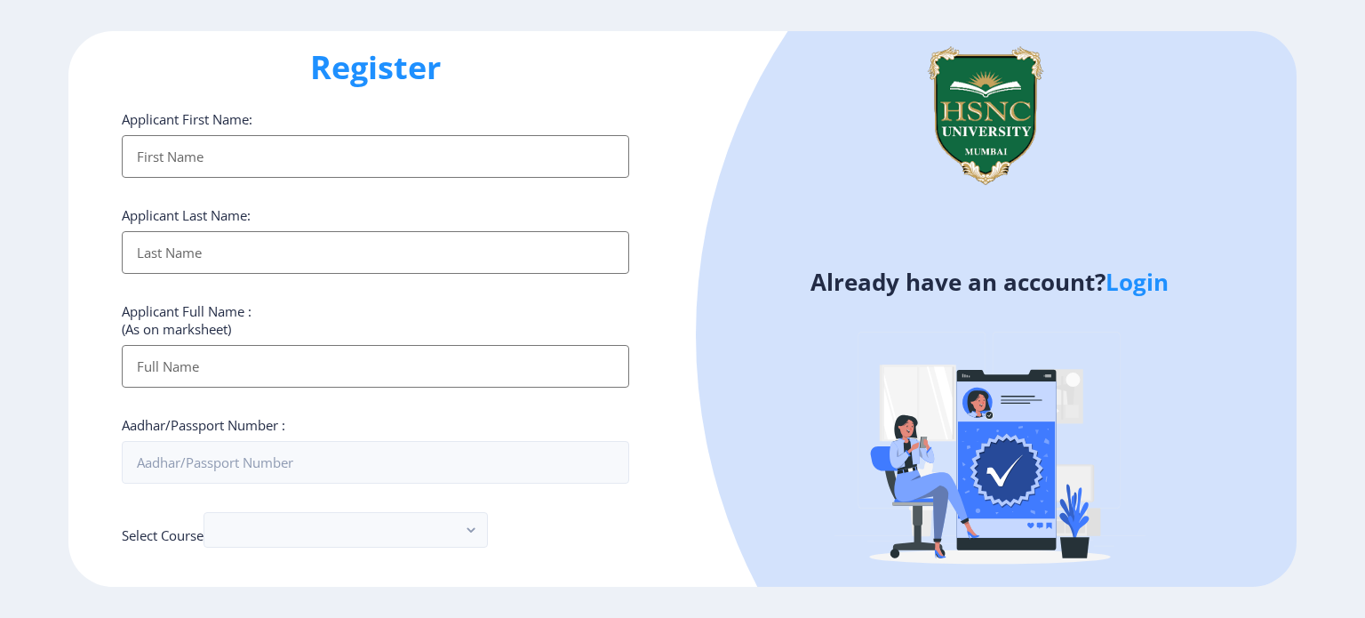
click at [302, 170] on input "Applicant First Name:" at bounding box center [375, 156] width 507 height 43
type input "gaurav"
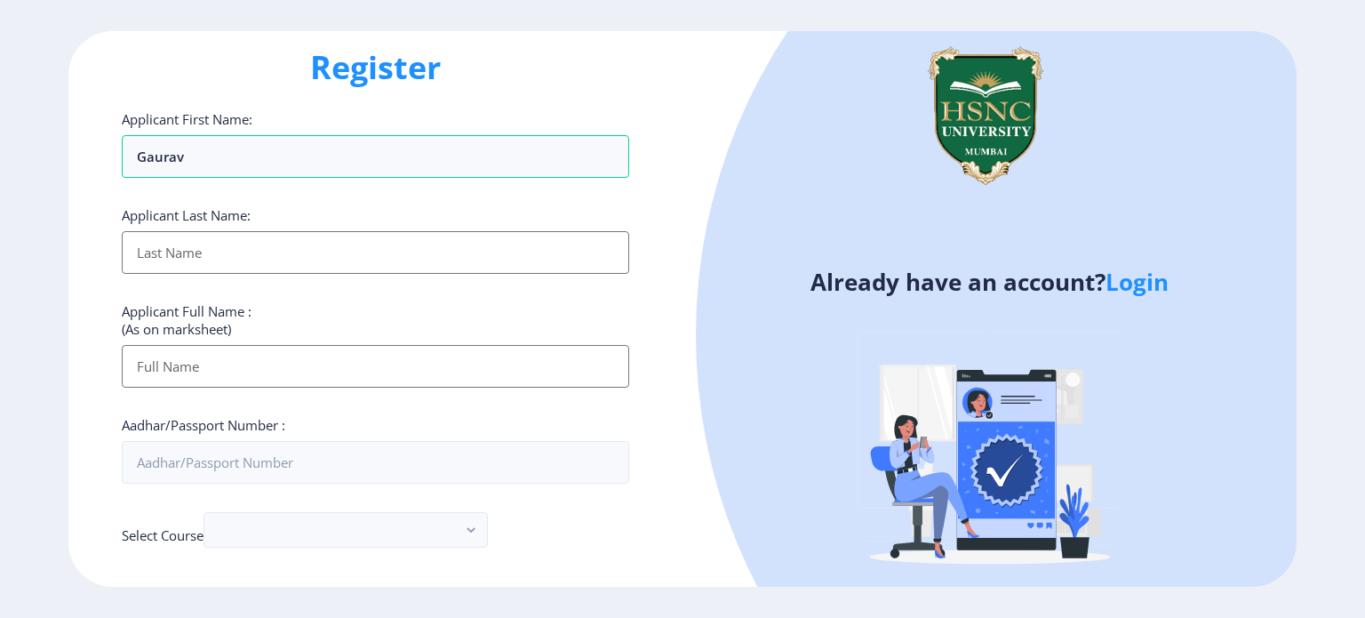
click at [558, 244] on input "Applicant First Name:" at bounding box center [375, 252] width 507 height 43
type input "[PERSON_NAME]"
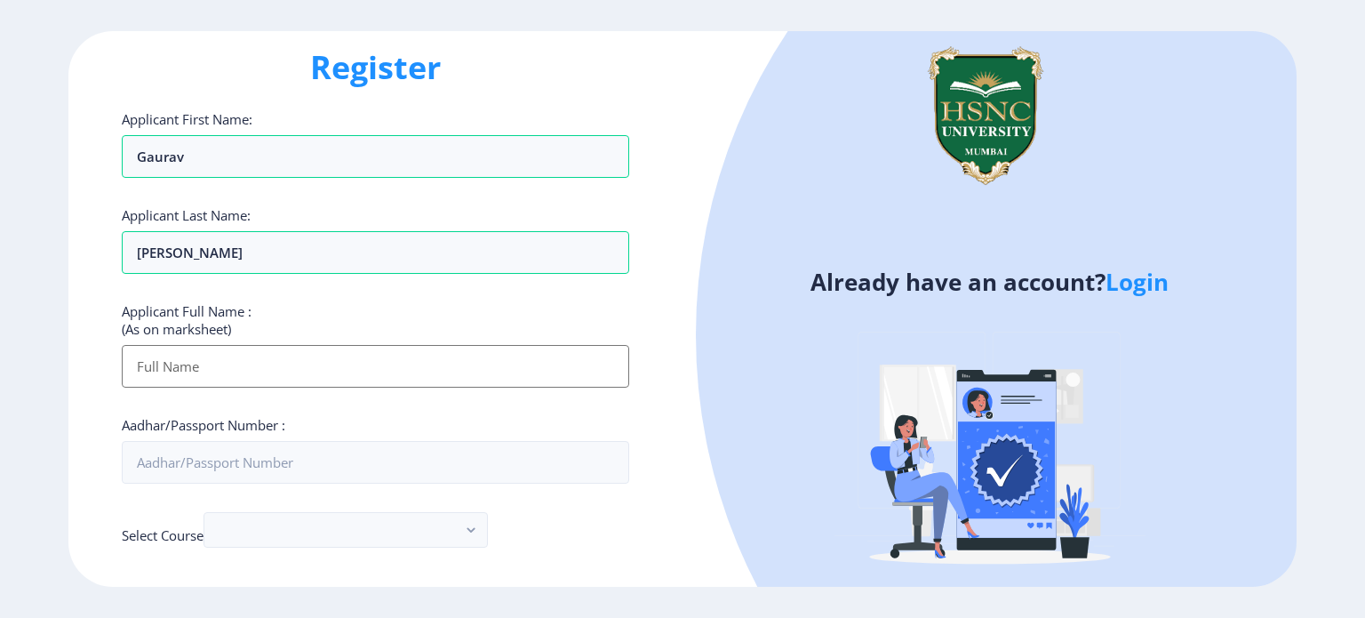
click at [413, 357] on input "Applicant First Name:" at bounding box center [375, 366] width 507 height 43
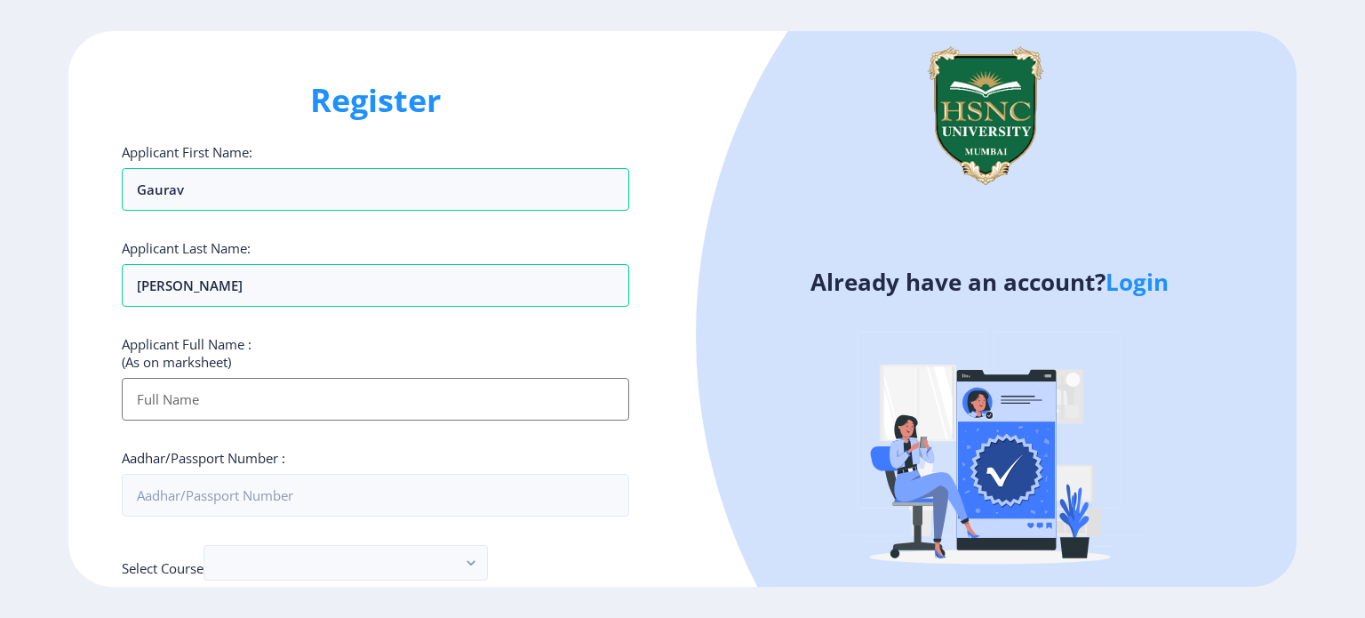
click at [178, 394] on input "Applicant First Name:" at bounding box center [375, 399] width 507 height 43
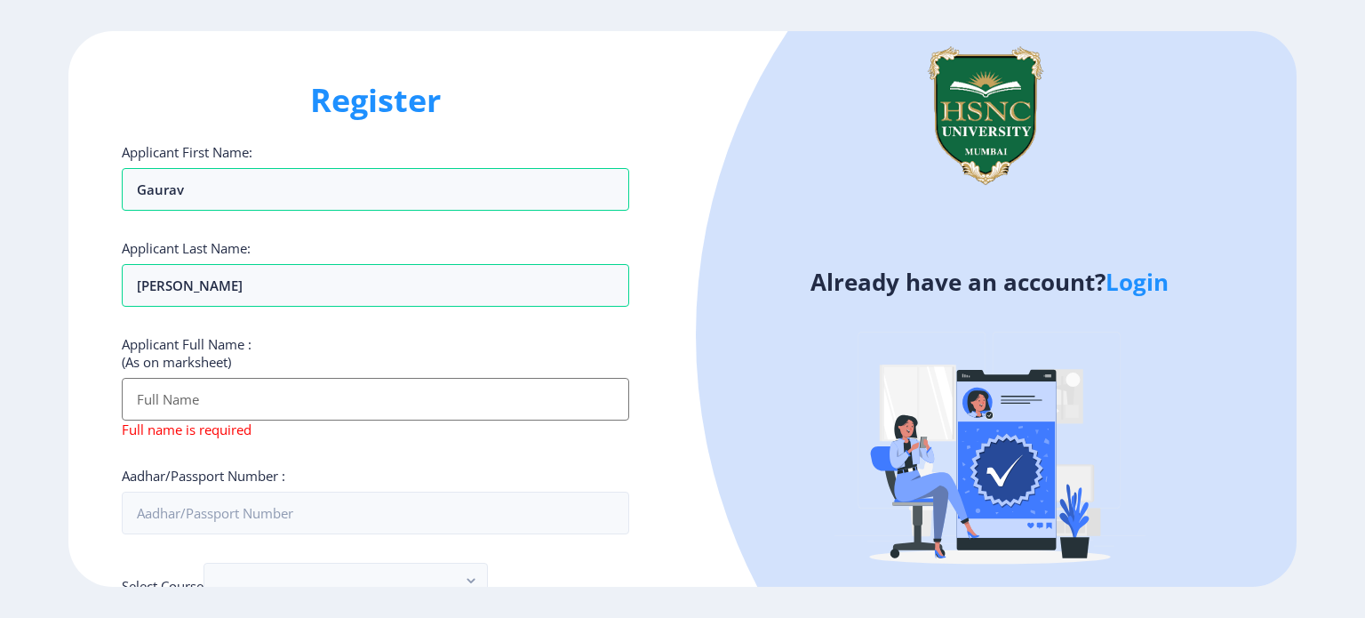
click at [206, 404] on input "Applicant First Name:" at bounding box center [375, 399] width 507 height 43
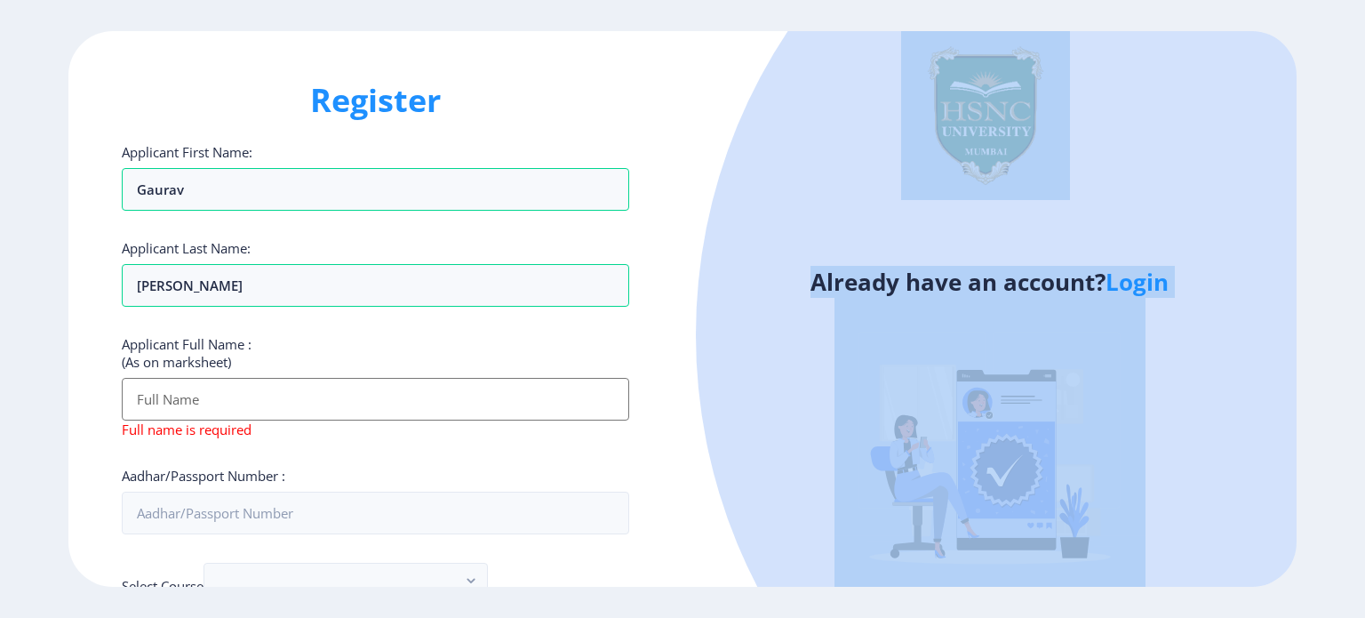
drag, startPoint x: 1364, startPoint y: 16, endPoint x: 1364, endPoint y: 659, distance: 643.3
click at [1364, 617] on html "Register Applicant First Name: [PERSON_NAME] Applicant Last Name: [PERSON_NAME]…" at bounding box center [682, 309] width 1365 height 618
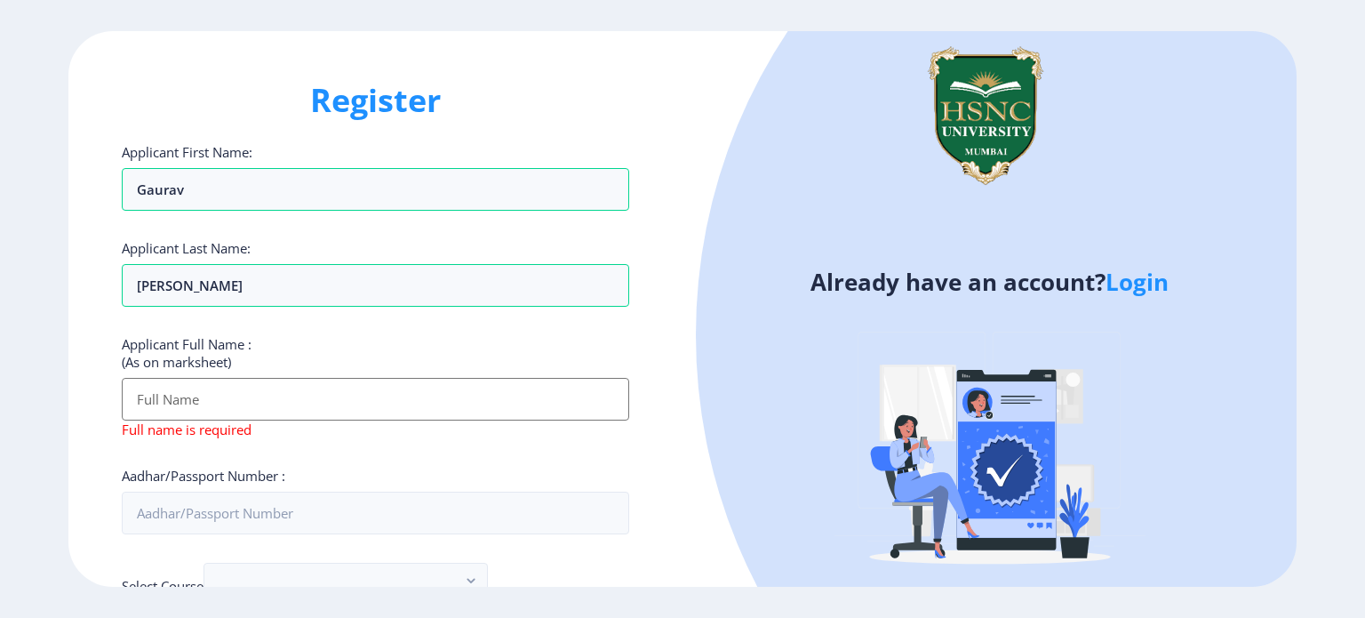
click at [140, 403] on input "Applicant First Name:" at bounding box center [375, 399] width 507 height 43
